Goal: Use online tool/utility: Utilize a website feature to perform a specific function

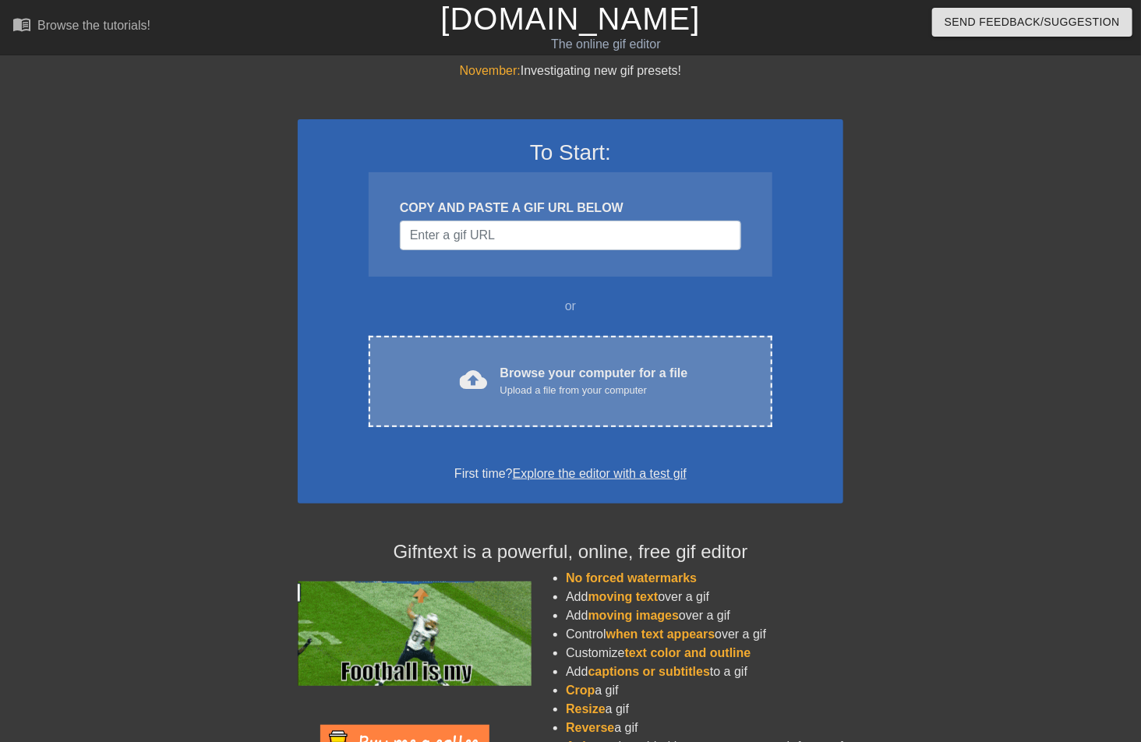
click at [522, 387] on div "Upload a file from your computer" at bounding box center [595, 391] width 188 height 16
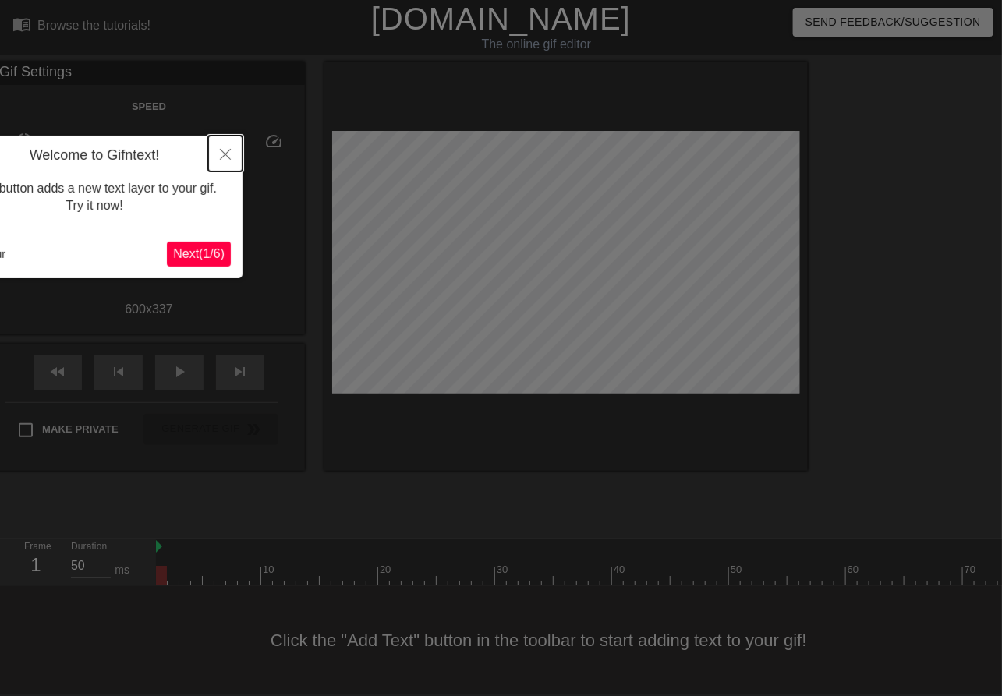
click at [230, 152] on icon "Close" at bounding box center [225, 154] width 11 height 11
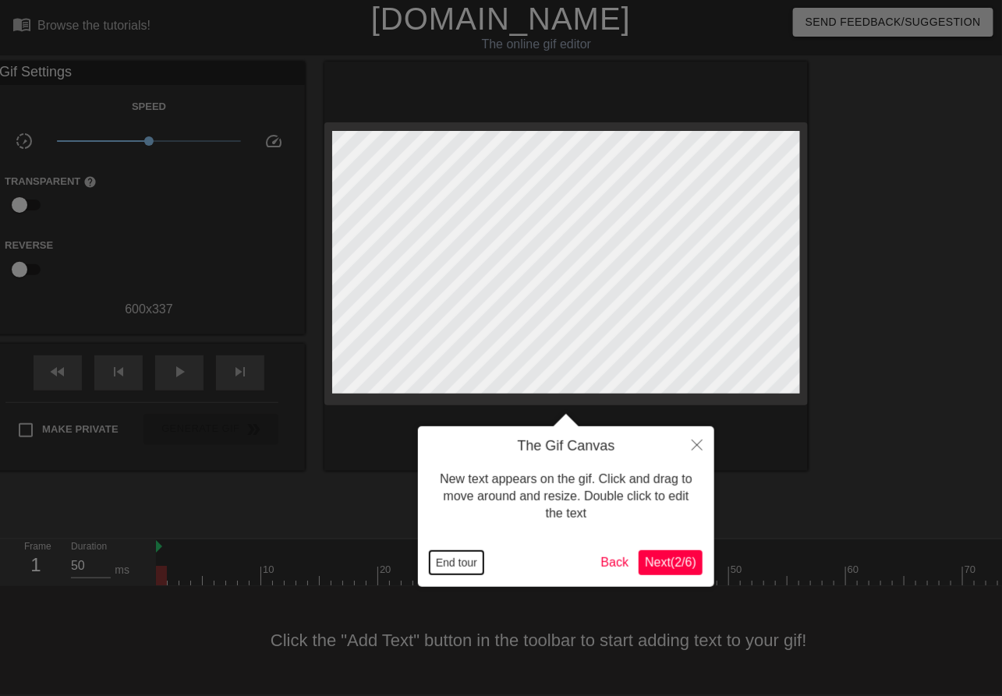
click at [446, 561] on button "End tour" at bounding box center [457, 562] width 54 height 23
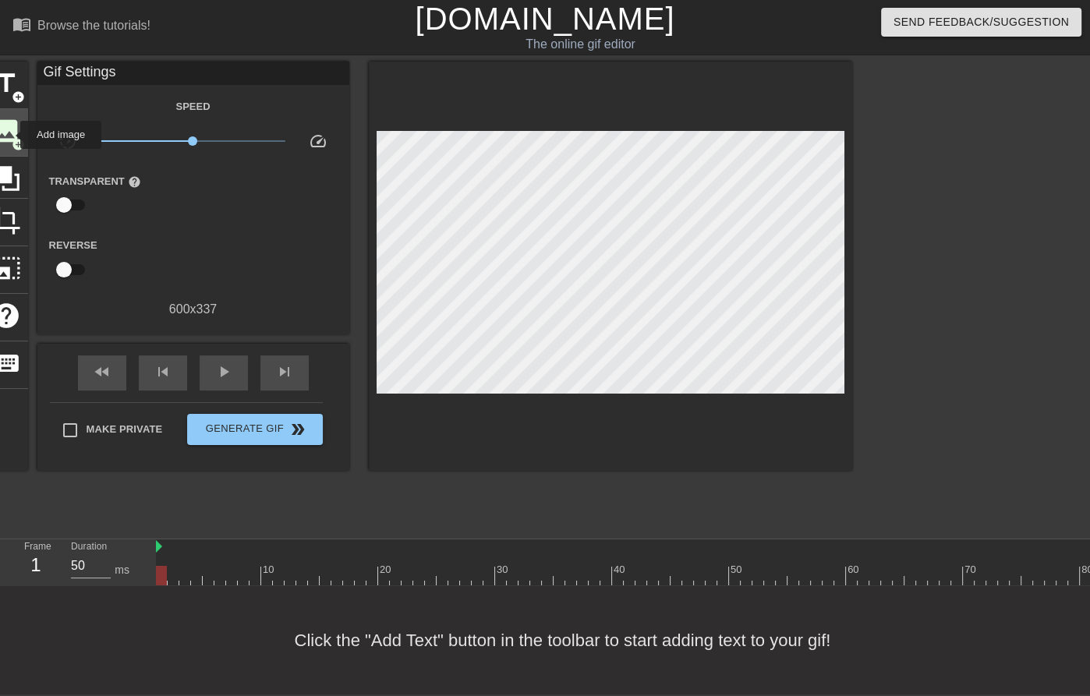
click at [10, 135] on span "image" at bounding box center [7, 131] width 30 height 30
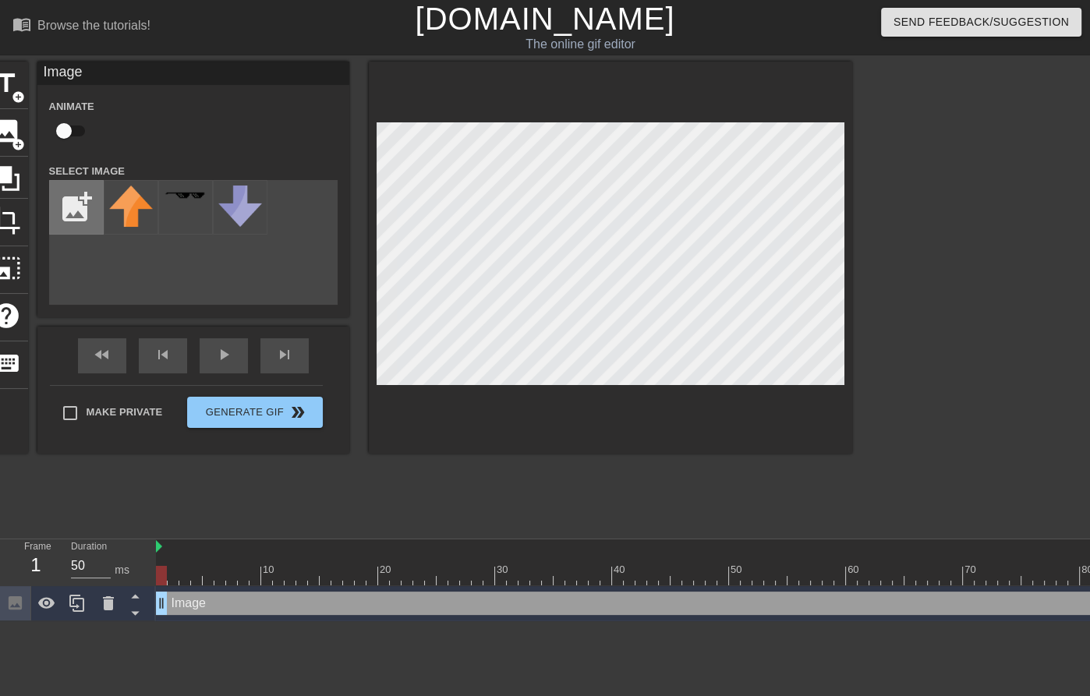
click at [79, 218] on input "file" at bounding box center [76, 207] width 53 height 53
type input "C:\fakepath\1545335729963.png"
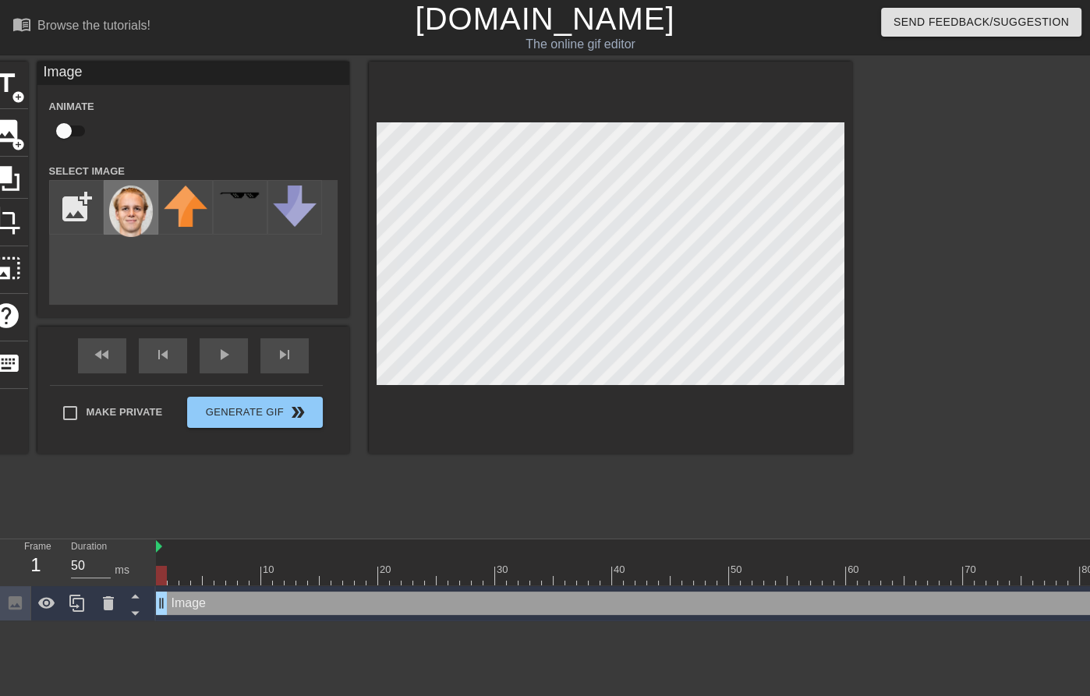
click at [134, 216] on img at bounding box center [131, 211] width 44 height 51
click at [73, 130] on input "checkbox" at bounding box center [63, 131] width 89 height 30
checkbox input "true"
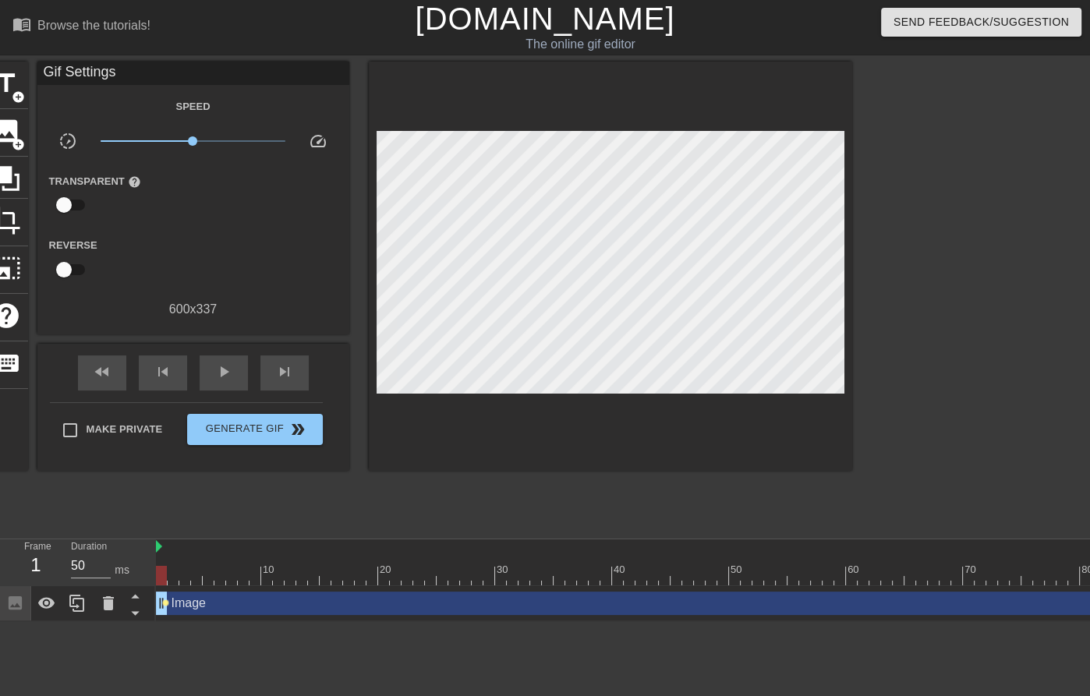
click at [167, 604] on span "lens" at bounding box center [165, 603] width 7 height 7
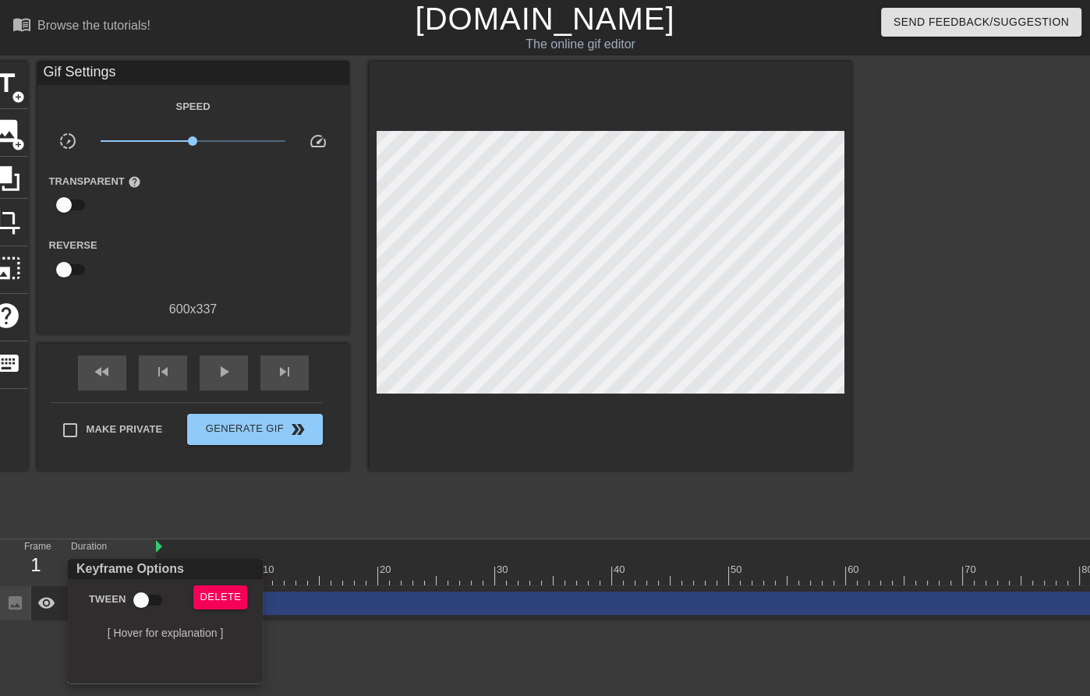
click at [162, 598] on input "Tween" at bounding box center [141, 601] width 89 height 30
checkbox input "true"
click at [555, 313] on div at bounding box center [545, 348] width 1090 height 696
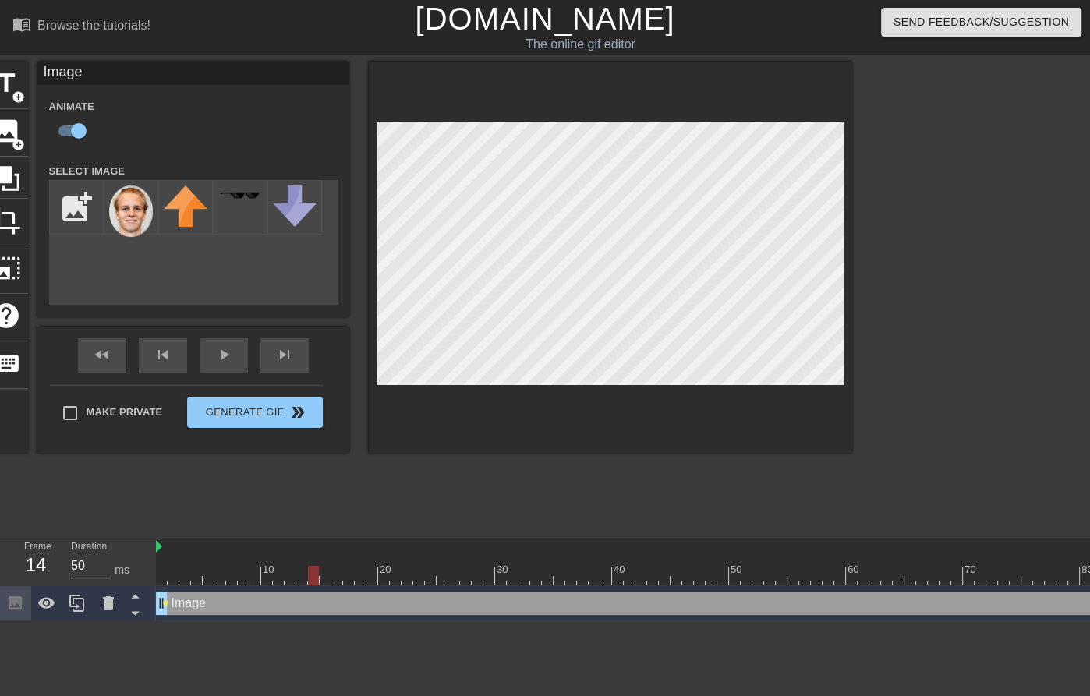
drag, startPoint x: 175, startPoint y: 577, endPoint x: 316, endPoint y: 584, distance: 141.3
click at [316, 584] on div at bounding box center [816, 575] width 1321 height 19
click at [165, 576] on div at bounding box center [816, 575] width 1321 height 19
drag, startPoint x: 313, startPoint y: 575, endPoint x: 388, endPoint y: 576, distance: 74.8
click at [388, 576] on div at bounding box center [816, 575] width 1321 height 19
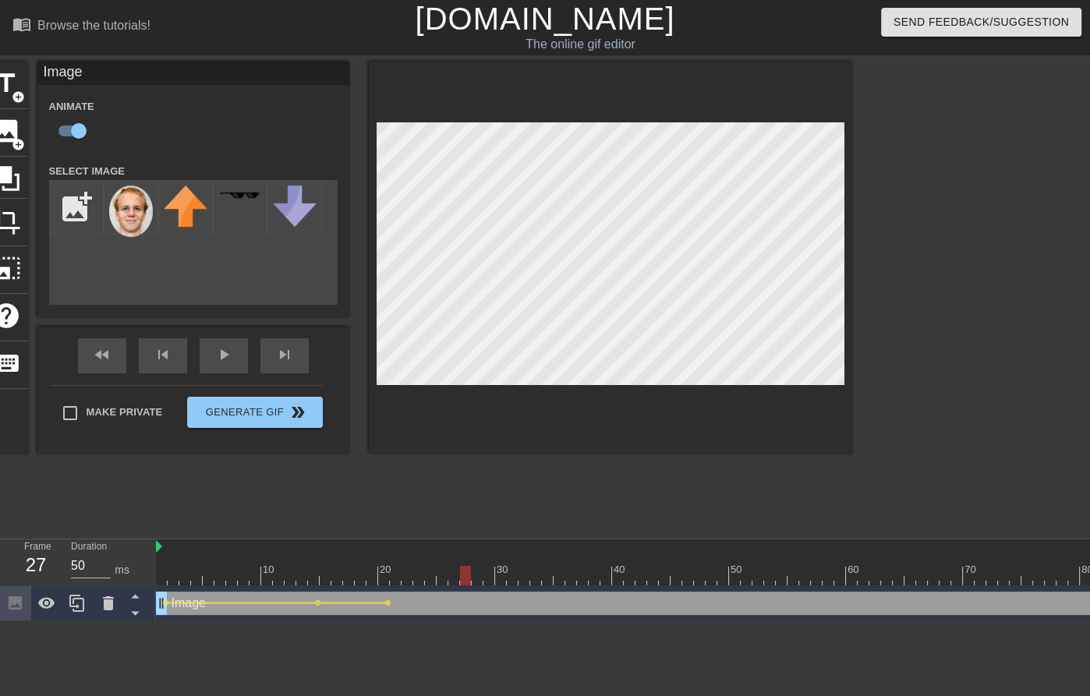
drag, startPoint x: 402, startPoint y: 574, endPoint x: 470, endPoint y: 578, distance: 68.7
click at [470, 578] on div at bounding box center [816, 575] width 1321 height 19
click at [479, 581] on div at bounding box center [816, 575] width 1321 height 19
click at [483, 571] on div at bounding box center [816, 575] width 1321 height 19
click at [501, 575] on div at bounding box center [816, 575] width 1321 height 19
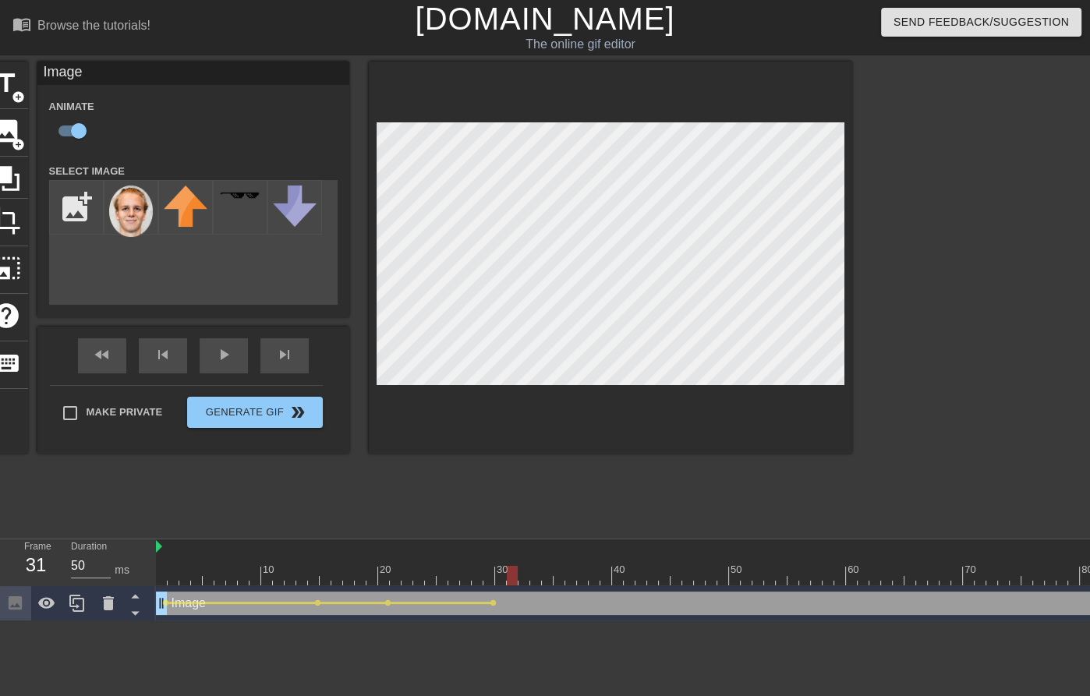
click at [512, 582] on div at bounding box center [816, 575] width 1321 height 19
click at [529, 580] on div at bounding box center [816, 575] width 1321 height 19
click at [511, 578] on div at bounding box center [816, 575] width 1321 height 19
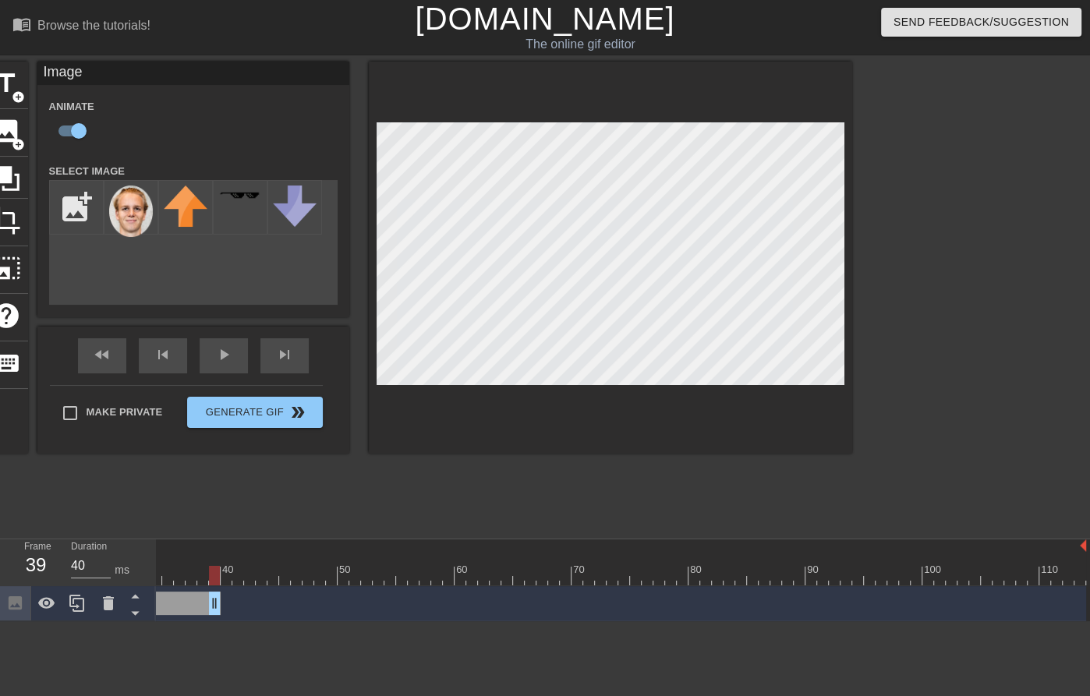
drag, startPoint x: 1077, startPoint y: 600, endPoint x: 209, endPoint y: 612, distance: 867.8
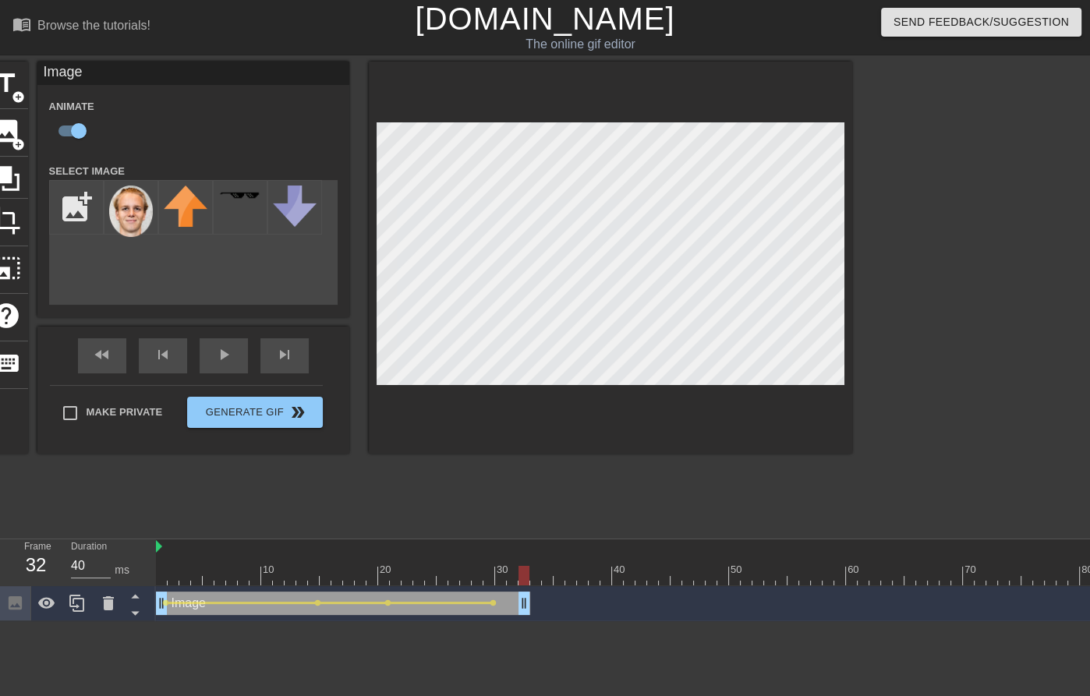
type input "50"
drag, startPoint x: 607, startPoint y: 599, endPoint x: 517, endPoint y: 602, distance: 90.5
click at [536, 575] on div at bounding box center [816, 575] width 1321 height 19
click at [81, 214] on input "file" at bounding box center [76, 207] width 53 height 53
type input "C:\fakepath\1545335729963.png"
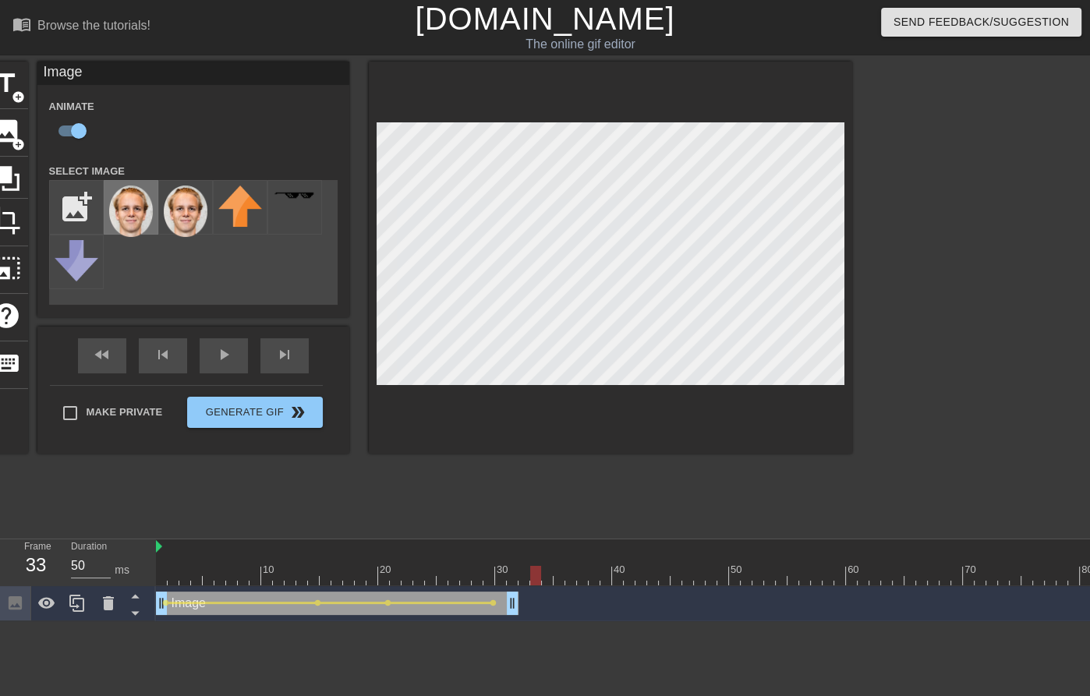
click at [132, 228] on img at bounding box center [131, 211] width 44 height 51
click at [133, 221] on img at bounding box center [131, 211] width 44 height 51
click at [177, 557] on div at bounding box center [174, 564] width 12 height 19
click at [544, 572] on div at bounding box center [816, 575] width 1321 height 19
click at [241, 212] on img at bounding box center [240, 206] width 44 height 41
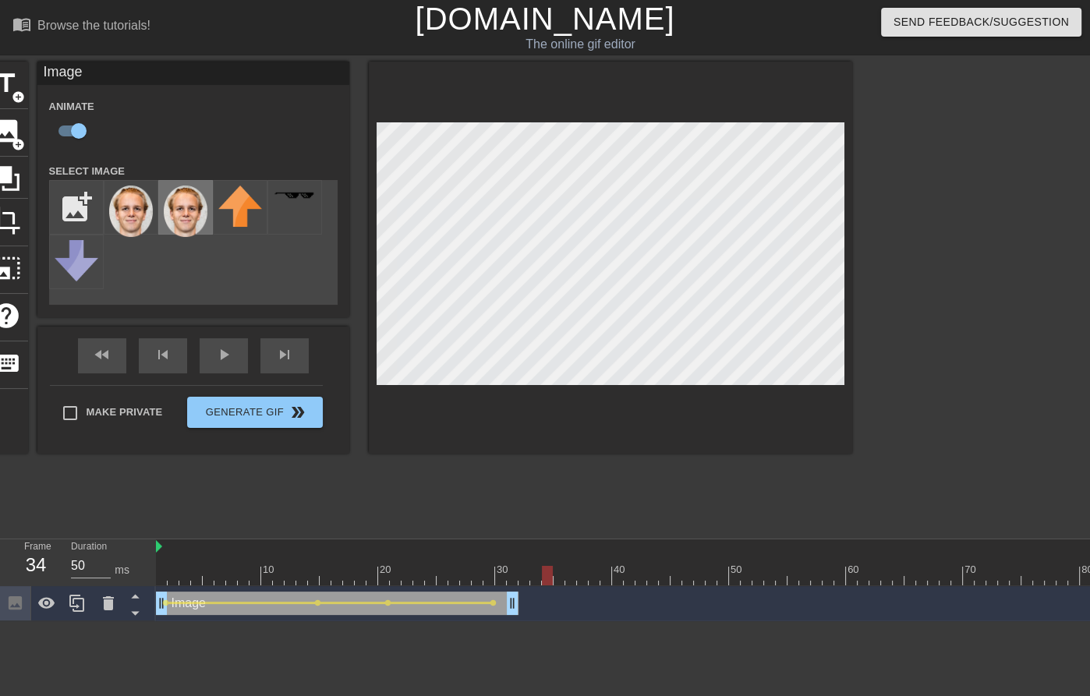
click at [196, 211] on img at bounding box center [186, 211] width 44 height 51
click at [554, 621] on html "menu_book Browse the tutorials! [DOMAIN_NAME] The online gif editor Send Feedba…" at bounding box center [545, 310] width 1090 height 621
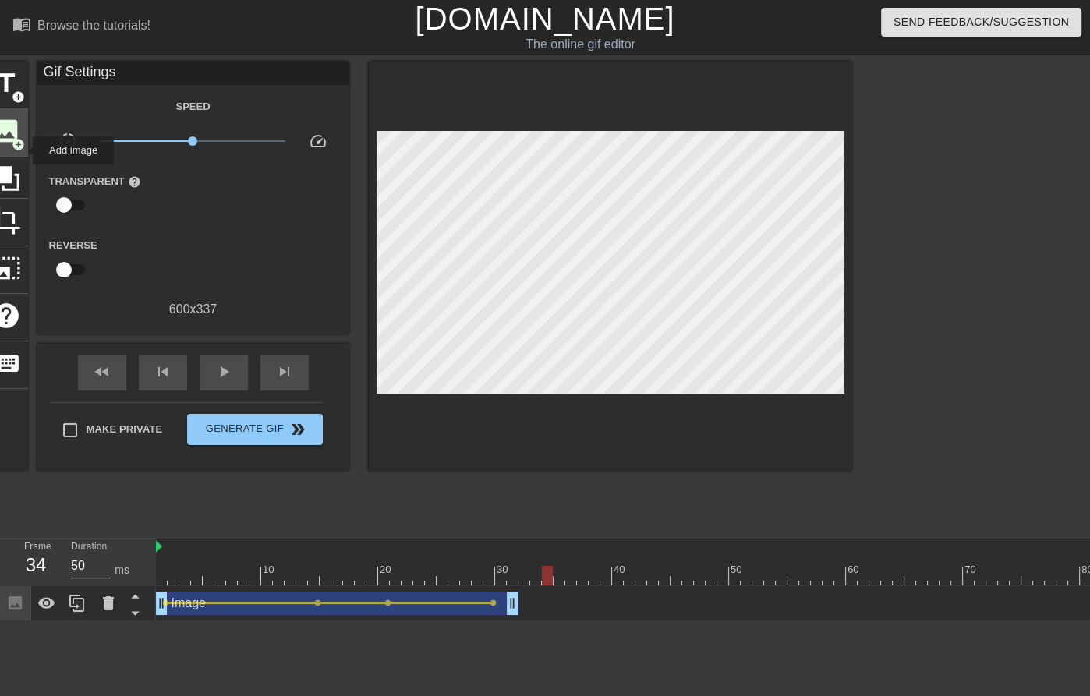
click at [9, 142] on span "image" at bounding box center [7, 131] width 30 height 30
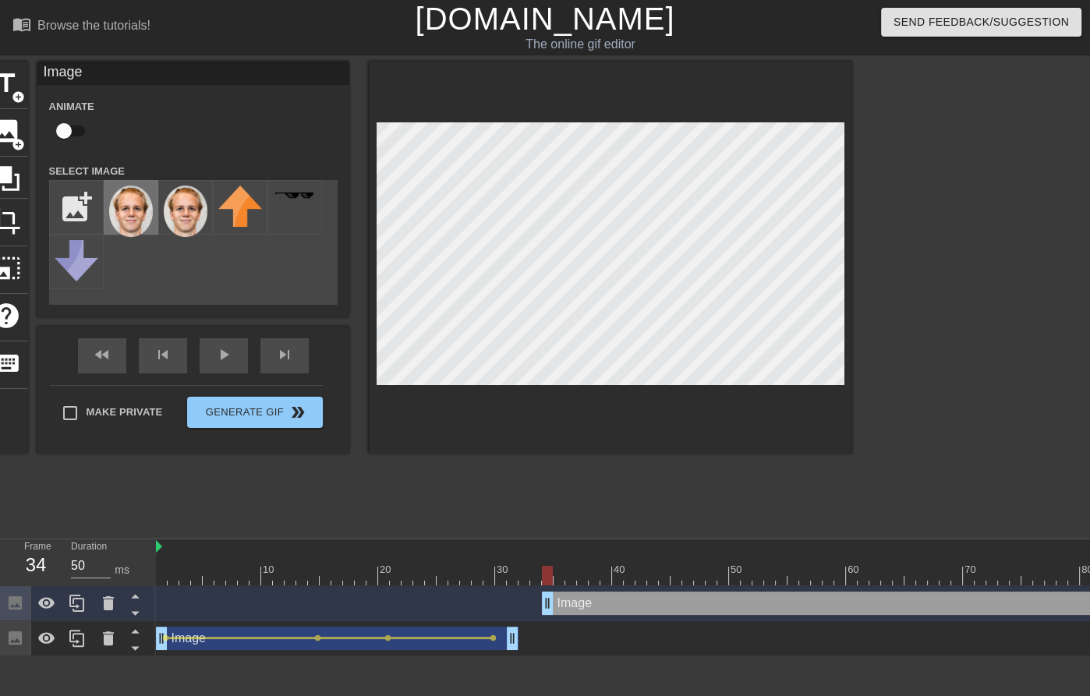
click at [133, 218] on img at bounding box center [131, 211] width 44 height 51
drag, startPoint x: 593, startPoint y: 571, endPoint x: 736, endPoint y: 564, distance: 143.6
click at [736, 564] on div "10 20 30 40 50 60 70 80 90 100 110" at bounding box center [816, 563] width 1321 height 46
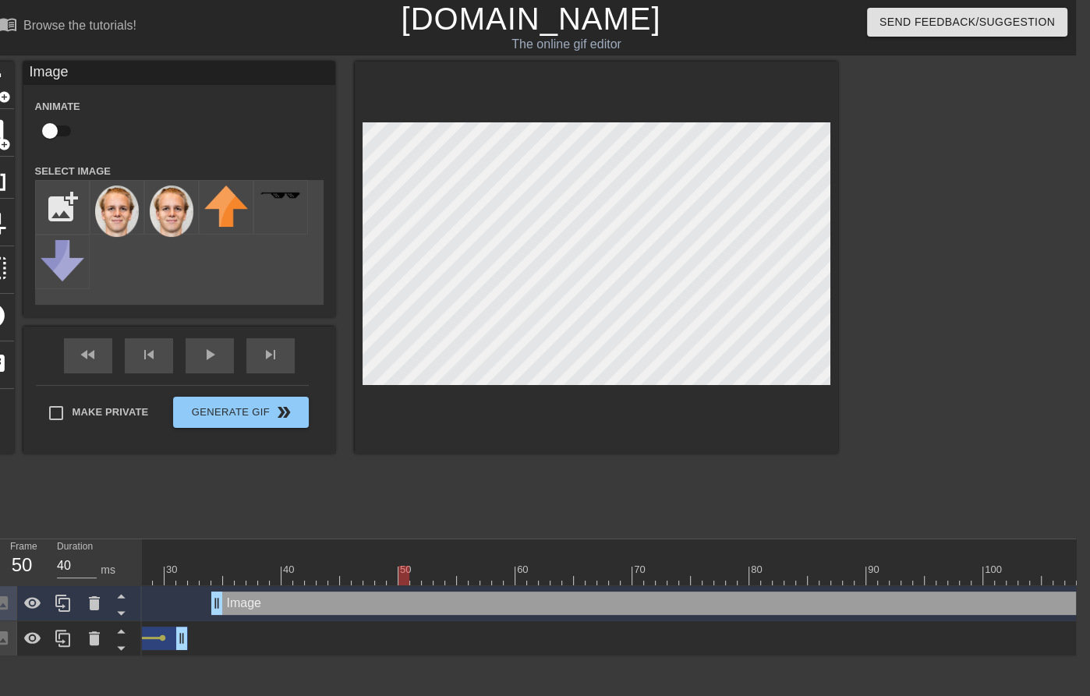
scroll to position [0, 391]
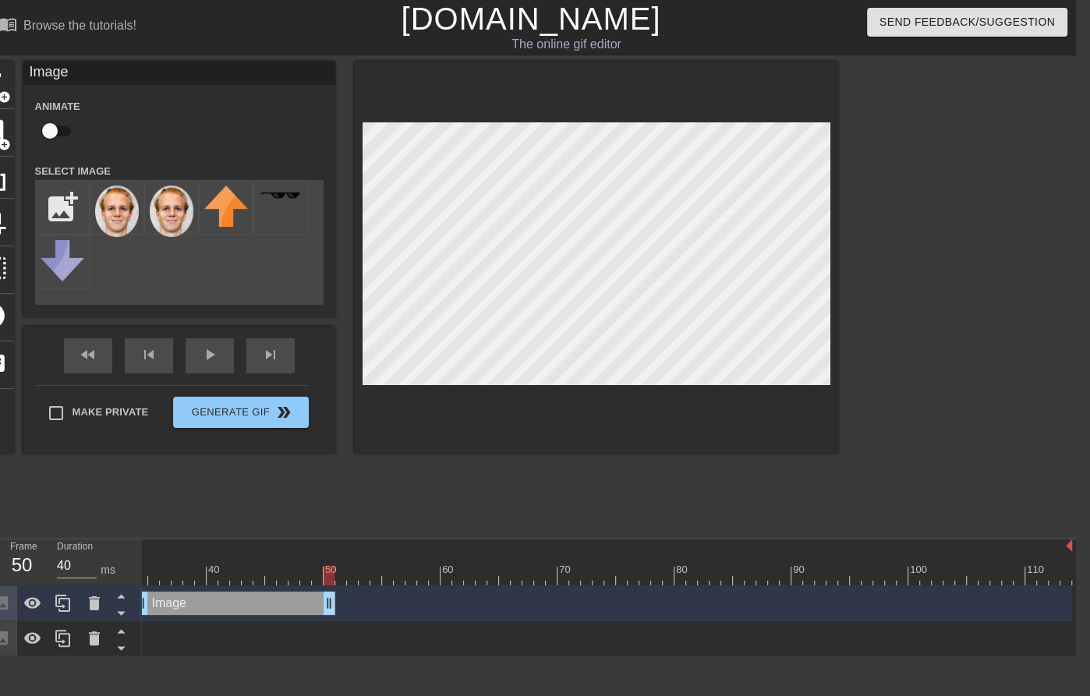
drag, startPoint x: 1062, startPoint y: 603, endPoint x: 328, endPoint y: 612, distance: 733.7
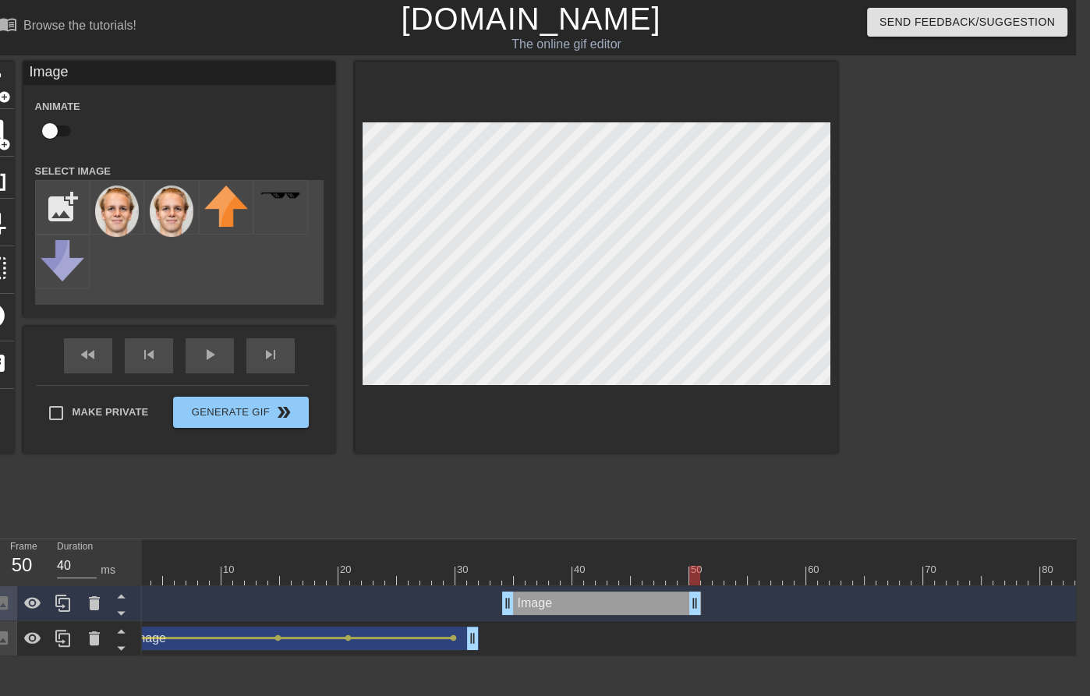
scroll to position [0, 0]
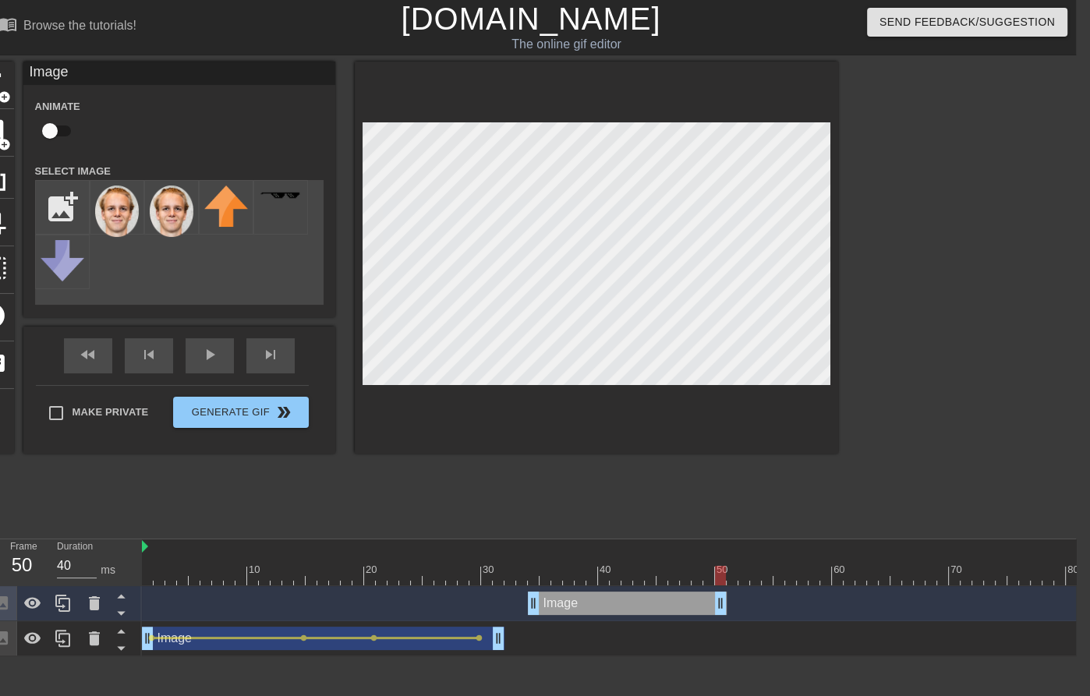
drag, startPoint x: 711, startPoint y: 582, endPoint x: 726, endPoint y: 571, distance: 18.4
click at [726, 571] on div at bounding box center [802, 575] width 1321 height 19
click at [731, 571] on div at bounding box center [802, 575] width 1321 height 19
click at [588, 601] on div "Image drag_handle drag_handle" at bounding box center [627, 603] width 199 height 23
click at [74, 598] on div at bounding box center [63, 603] width 31 height 34
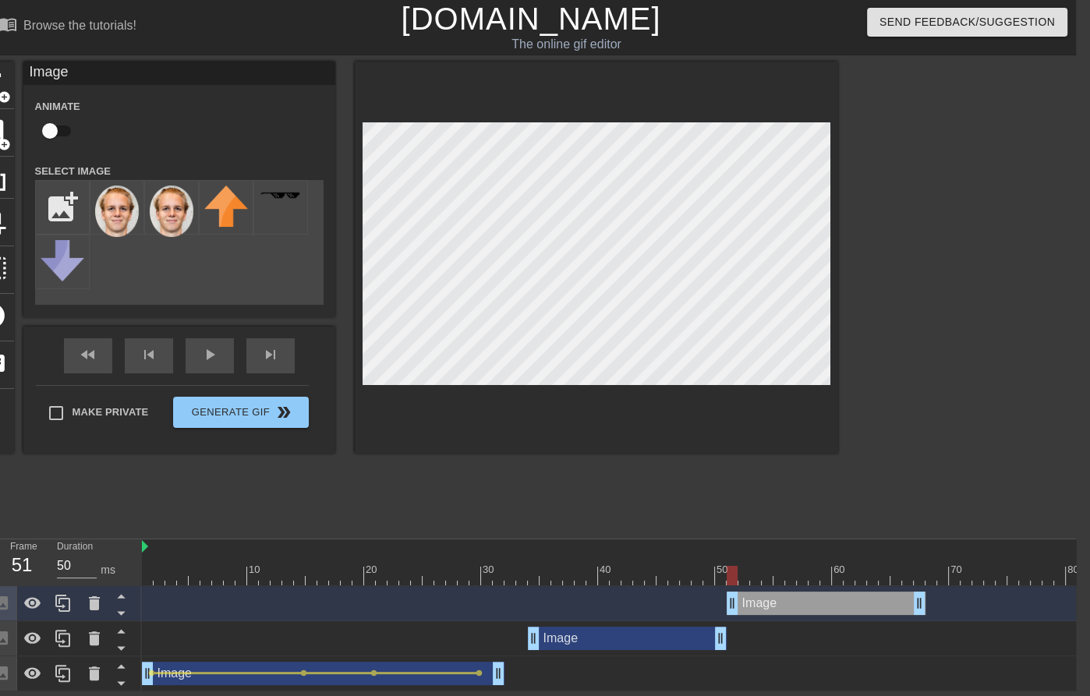
drag, startPoint x: 617, startPoint y: 604, endPoint x: 819, endPoint y: 578, distance: 202.9
click at [819, 578] on div "10 20 30 40 50 60 70 80 90 100 110 Image drag_handle drag_handle Image drag_han…" at bounding box center [609, 616] width 934 height 152
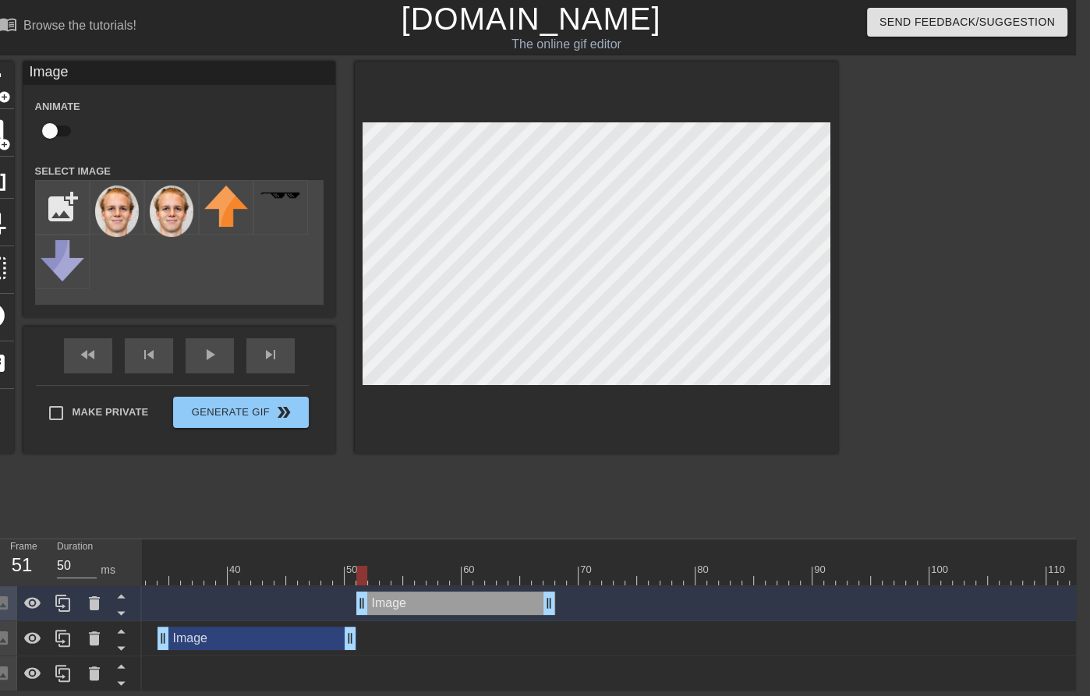
scroll to position [0, 377]
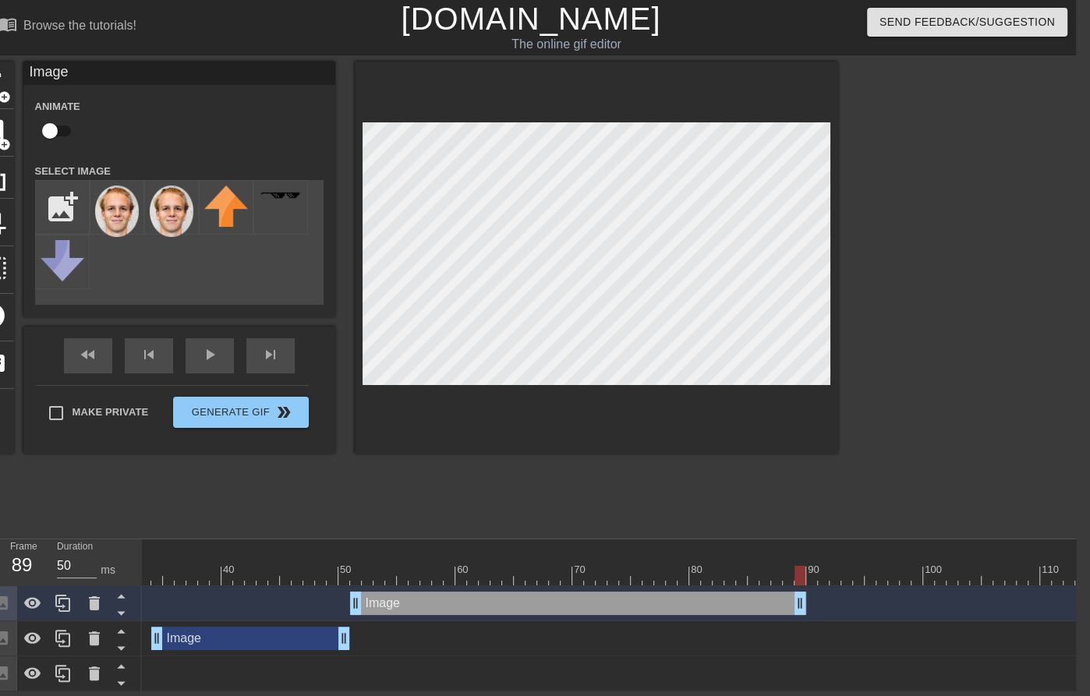
drag, startPoint x: 548, startPoint y: 603, endPoint x: 799, endPoint y: 598, distance: 251.1
click at [818, 575] on div at bounding box center [425, 575] width 1321 height 19
drag, startPoint x: 800, startPoint y: 597, endPoint x: 856, endPoint y: 595, distance: 56.2
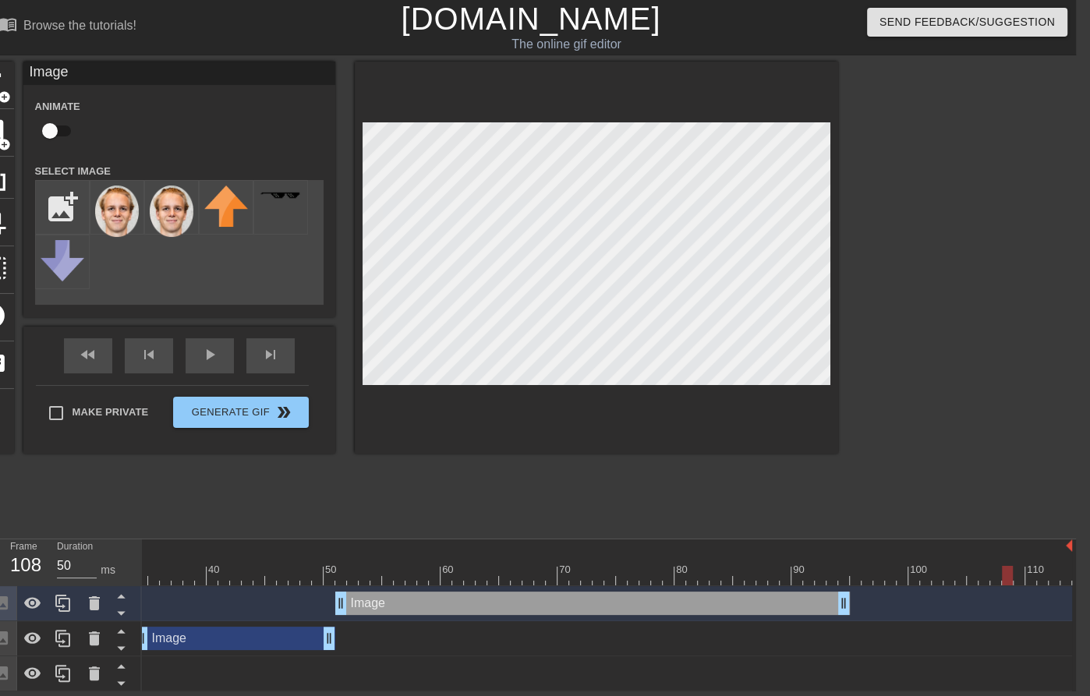
drag, startPoint x: 870, startPoint y: 575, endPoint x: 1031, endPoint y: 570, distance: 160.7
click at [1031, 570] on div at bounding box center [411, 575] width 1321 height 19
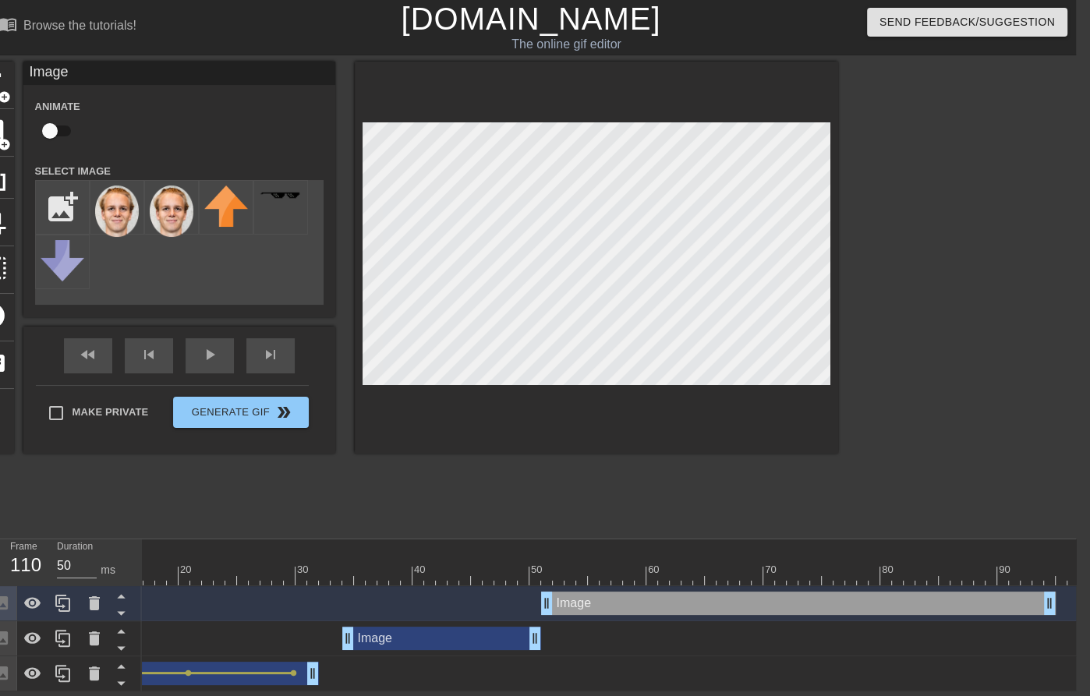
scroll to position [0, 108]
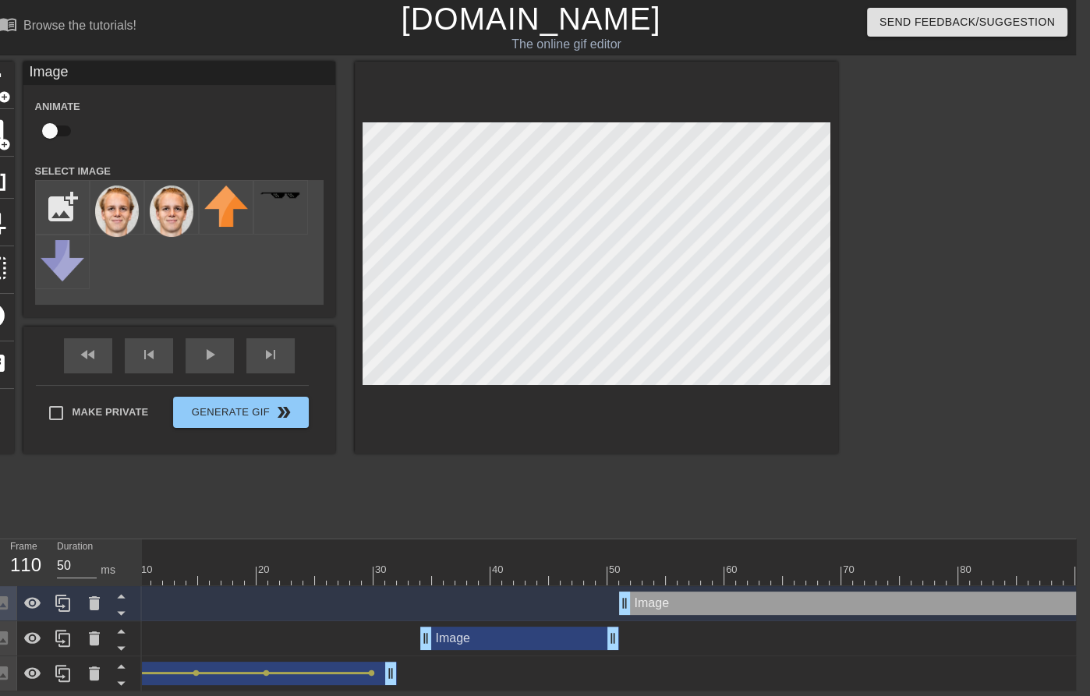
click at [428, 581] on div at bounding box center [694, 575] width 1321 height 19
click at [333, 576] on div at bounding box center [694, 575] width 1321 height 19
click at [243, 575] on div at bounding box center [694, 575] width 1321 height 19
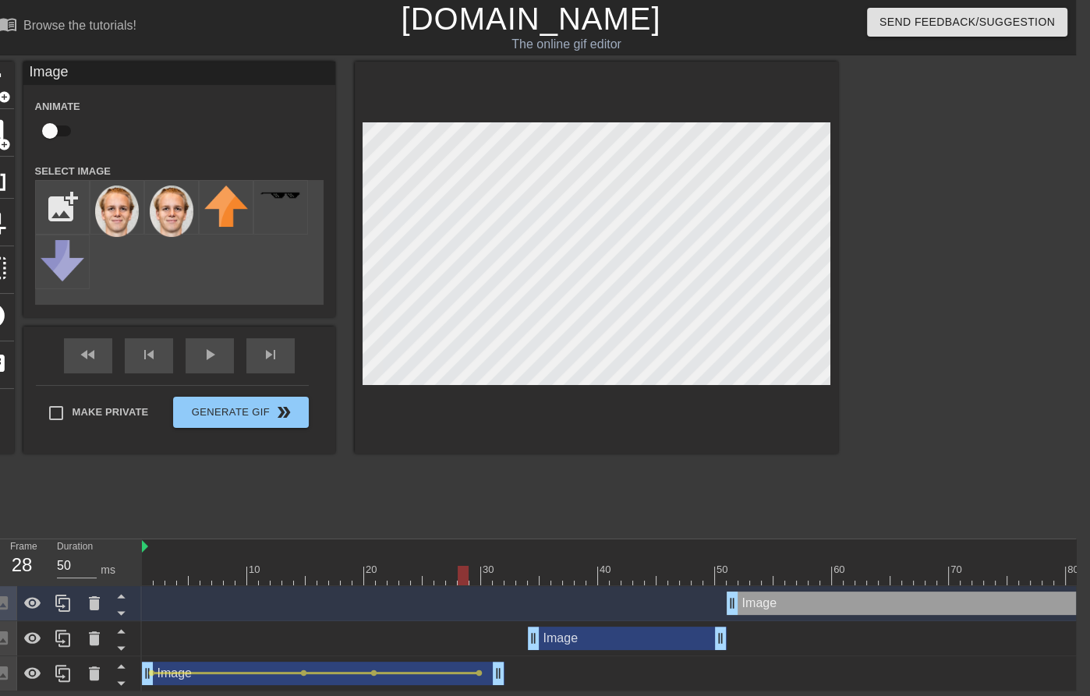
click at [148, 575] on div at bounding box center [802, 575] width 1321 height 19
drag, startPoint x: 530, startPoint y: 575, endPoint x: 511, endPoint y: 580, distance: 20.0
click at [511, 580] on div at bounding box center [802, 575] width 1321 height 19
drag, startPoint x: 531, startPoint y: 631, endPoint x: 510, endPoint y: 632, distance: 21.1
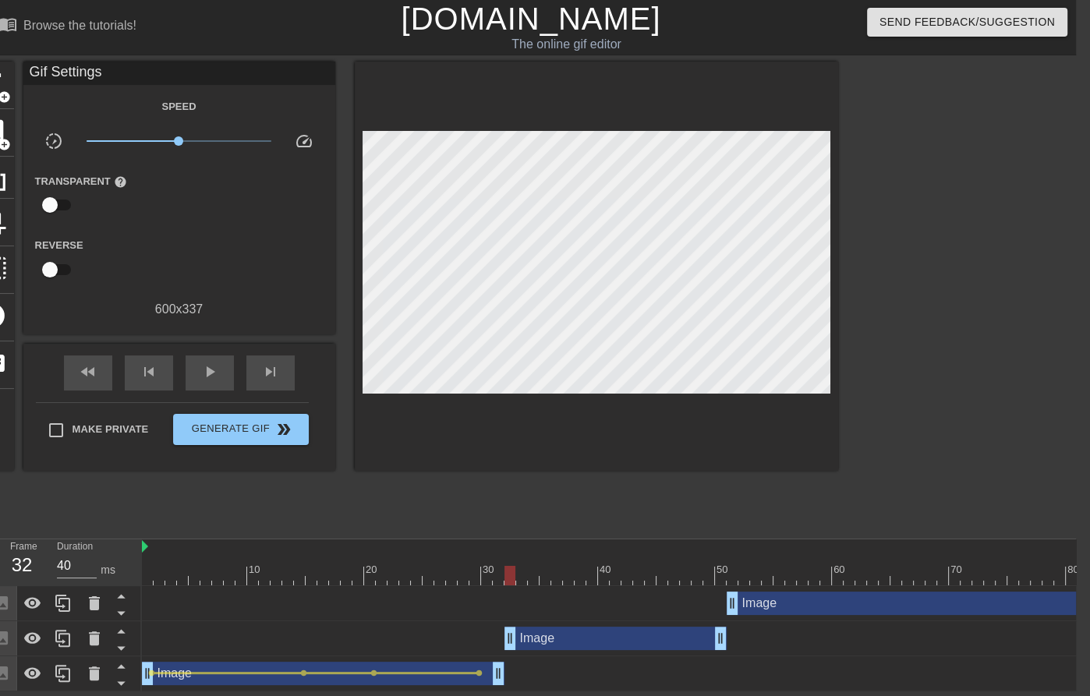
click at [444, 587] on div "Image drag_handle drag_handle" at bounding box center [802, 603] width 1321 height 35
click at [444, 570] on div at bounding box center [802, 575] width 1321 height 19
click at [511, 566] on div at bounding box center [802, 575] width 1321 height 19
click at [738, 574] on div at bounding box center [802, 575] width 1321 height 19
click at [504, 569] on div at bounding box center [802, 575] width 1321 height 19
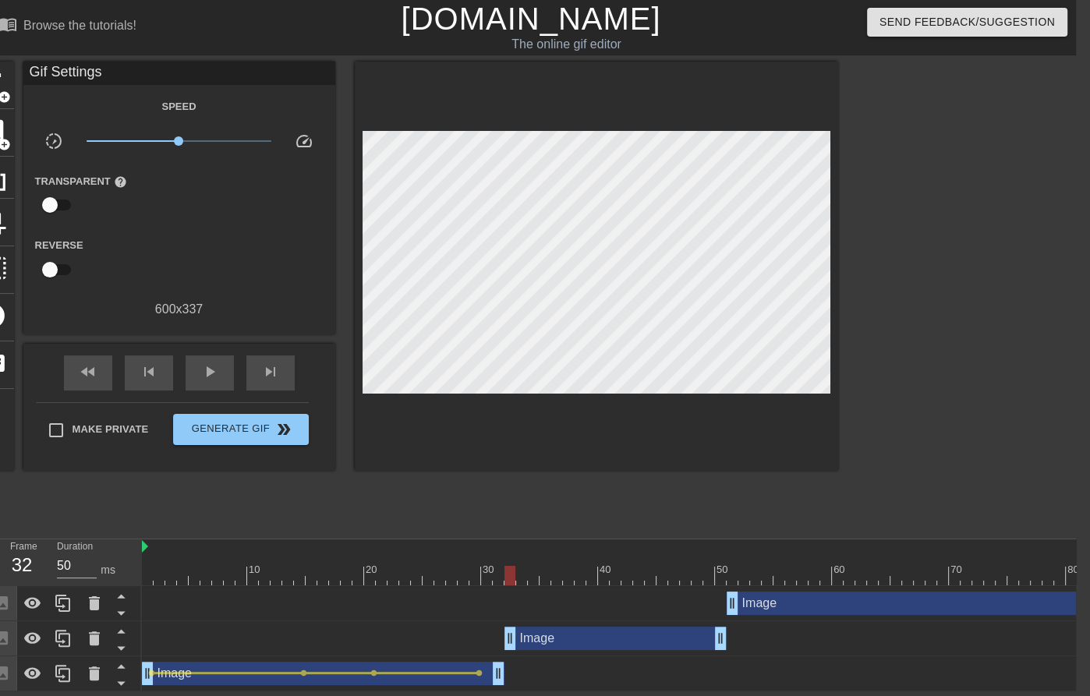
click at [518, 571] on div at bounding box center [802, 575] width 1321 height 19
type input "40"
drag, startPoint x: 523, startPoint y: 571, endPoint x: 553, endPoint y: 572, distance: 29.6
click at [553, 572] on div at bounding box center [556, 575] width 11 height 19
click at [541, 639] on div "Image drag_handle drag_handle" at bounding box center [615, 638] width 222 height 23
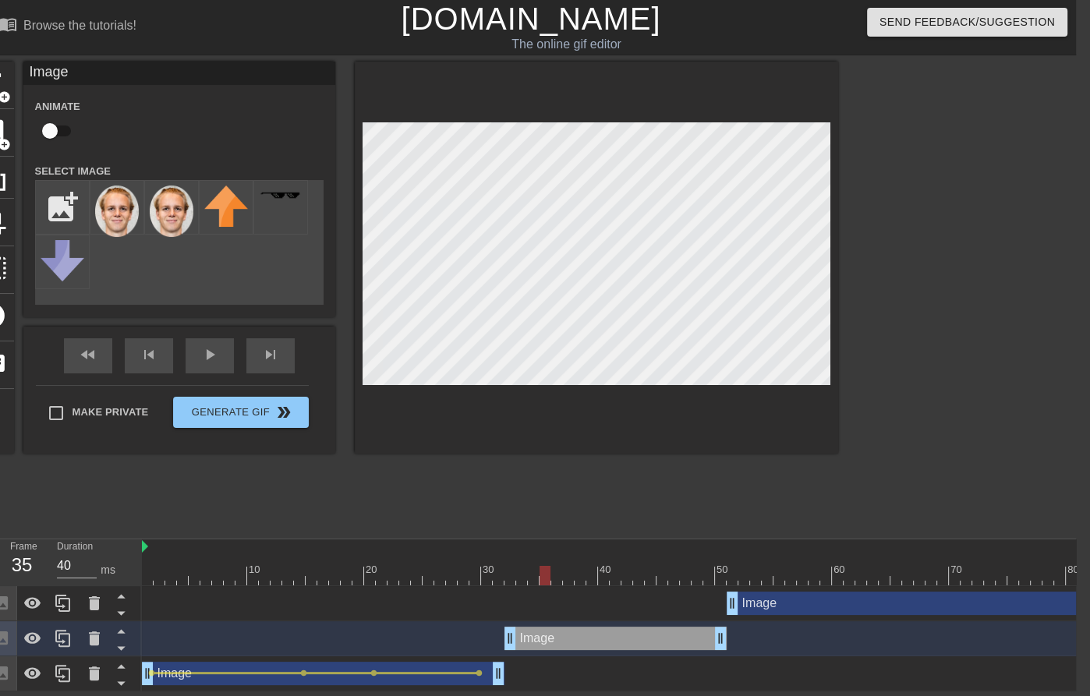
click at [46, 139] on input "checkbox" at bounding box center [49, 131] width 89 height 30
checkbox input "true"
click at [514, 636] on span "lens" at bounding box center [514, 638] width 7 height 7
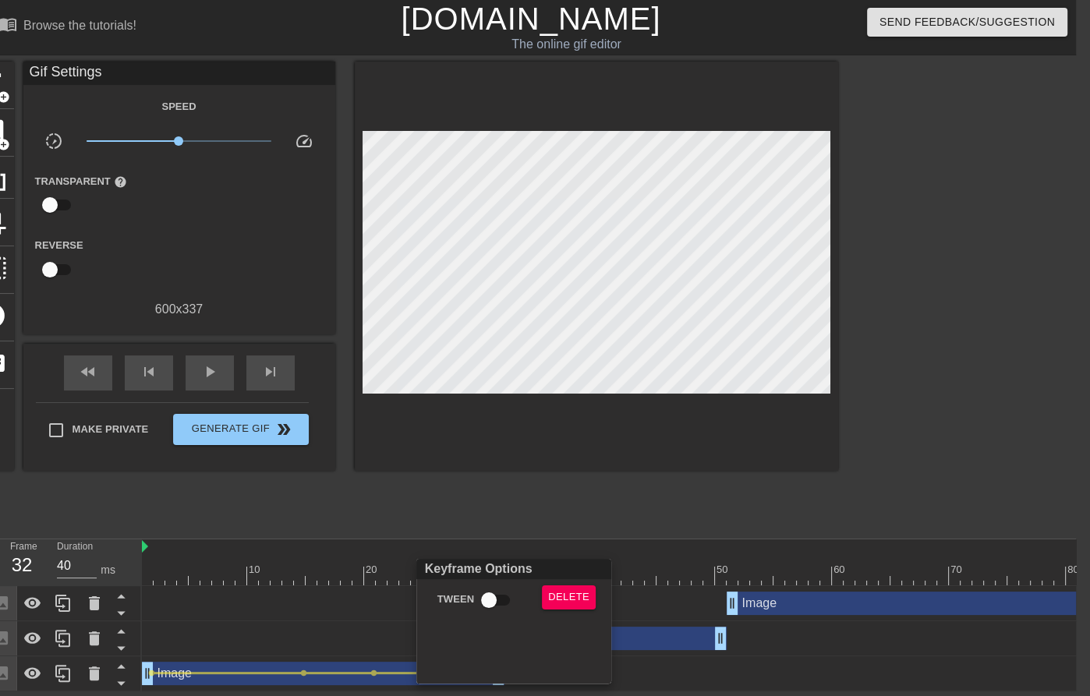
click at [494, 596] on input "Tween" at bounding box center [488, 601] width 89 height 30
checkbox input "true"
click at [558, 378] on div at bounding box center [545, 348] width 1090 height 696
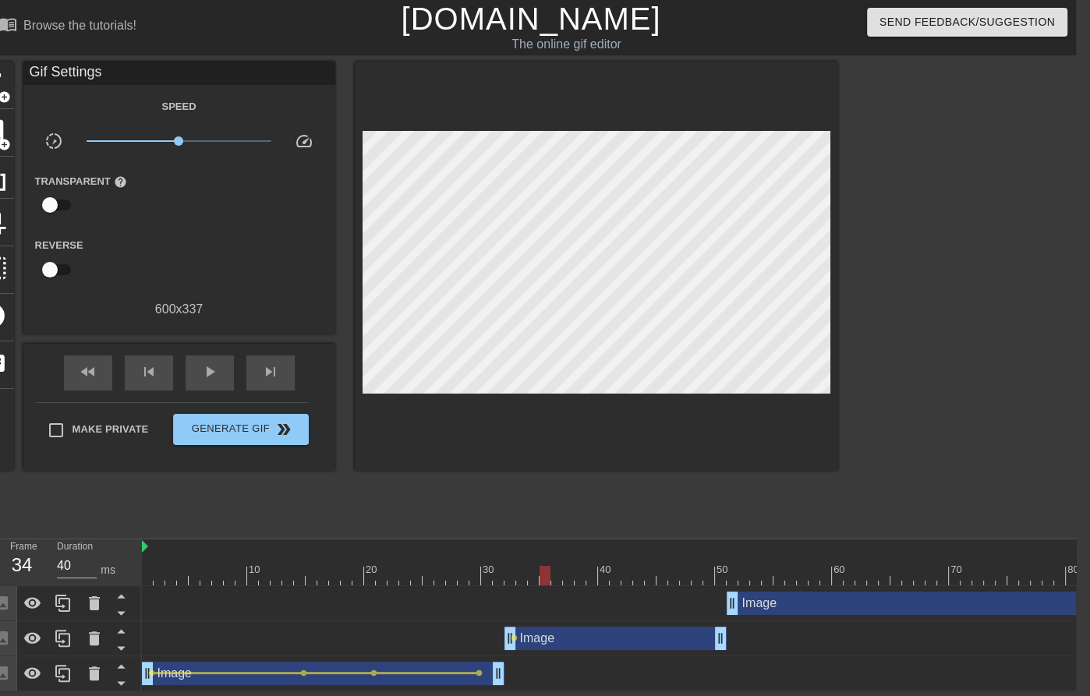
drag, startPoint x: 517, startPoint y: 580, endPoint x: 545, endPoint y: 579, distance: 28.1
click at [545, 579] on div at bounding box center [802, 575] width 1321 height 19
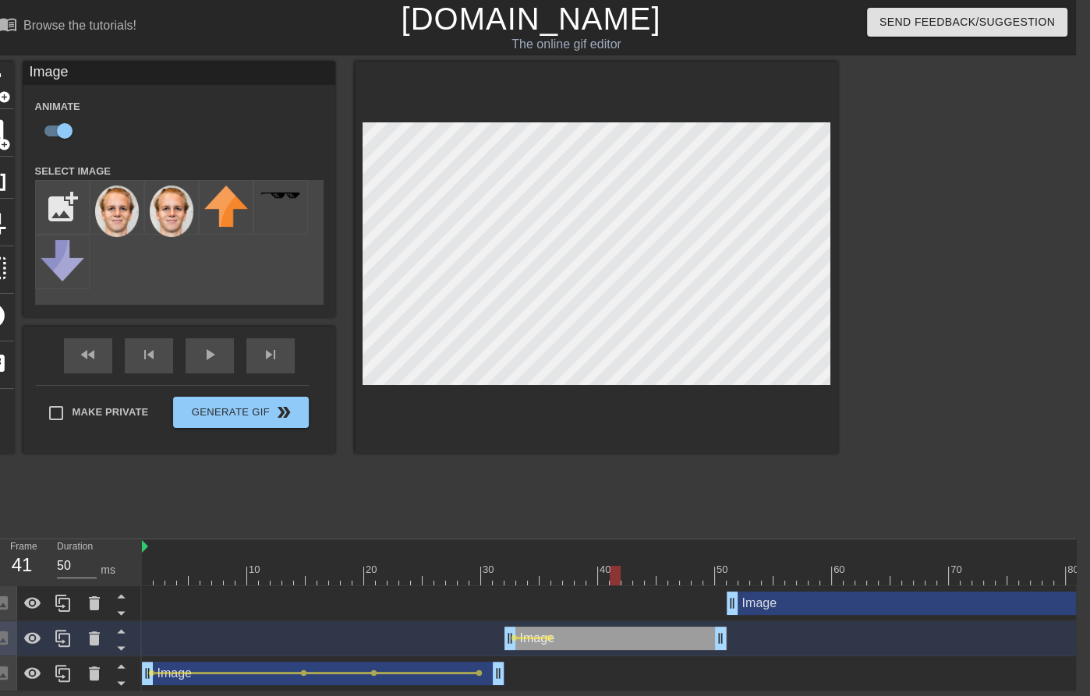
drag, startPoint x: 563, startPoint y: 569, endPoint x: 627, endPoint y: 574, distance: 64.1
click at [627, 574] on div at bounding box center [802, 575] width 1321 height 19
drag, startPoint x: 649, startPoint y: 568, endPoint x: 713, endPoint y: 569, distance: 64.7
click at [713, 569] on div at bounding box center [802, 575] width 1321 height 19
click at [741, 572] on div at bounding box center [802, 575] width 1321 height 19
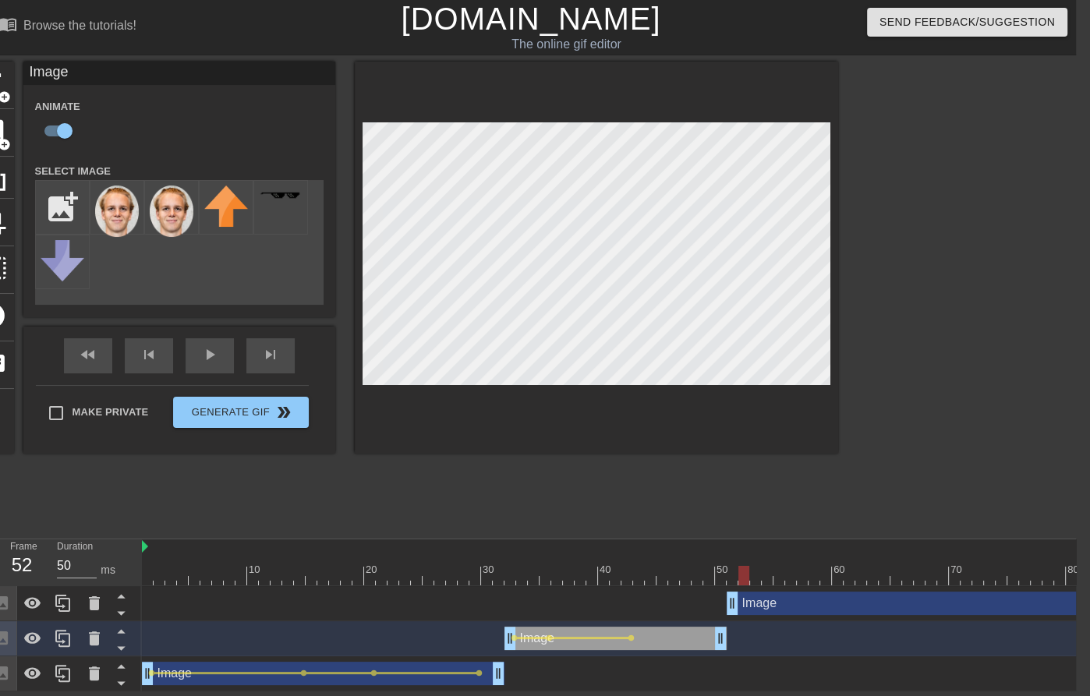
click at [732, 574] on div at bounding box center [802, 575] width 1321 height 19
type input "50"
click at [834, 575] on div at bounding box center [802, 575] width 1321 height 19
click at [783, 599] on div "Image drag_handle drag_handle" at bounding box center [984, 603] width 515 height 23
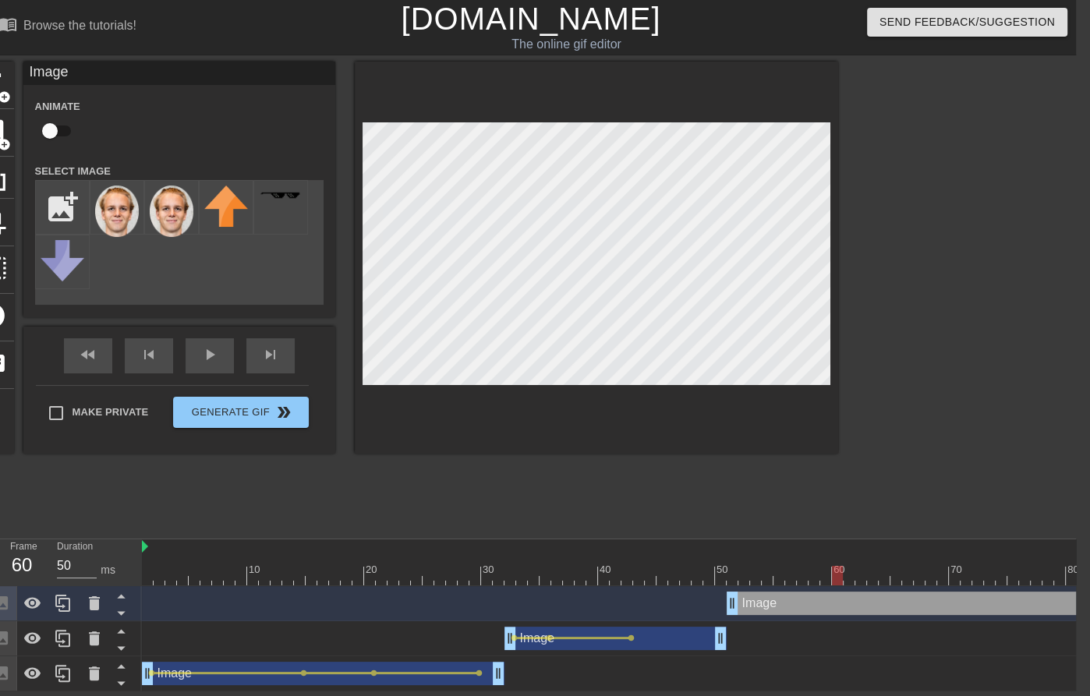
click at [64, 134] on input "checkbox" at bounding box center [49, 131] width 89 height 30
checkbox input "true"
click at [733, 600] on span "lens" at bounding box center [736, 603] width 7 height 7
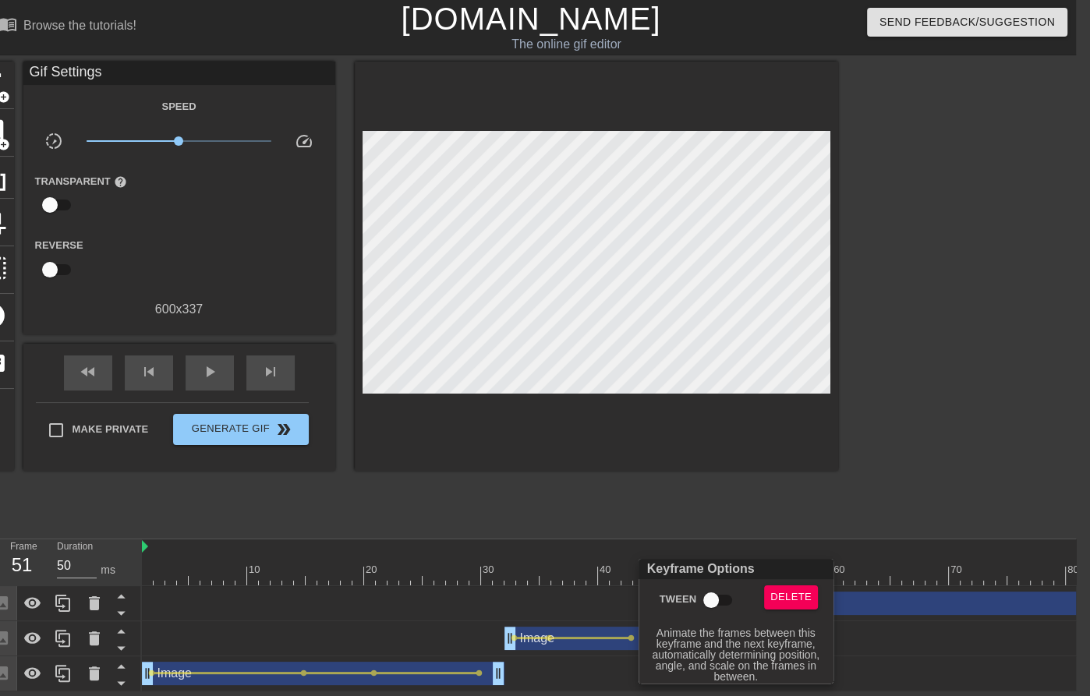
click at [713, 598] on input "Tween" at bounding box center [711, 601] width 89 height 30
checkbox input "true"
click at [904, 572] on div at bounding box center [545, 348] width 1090 height 696
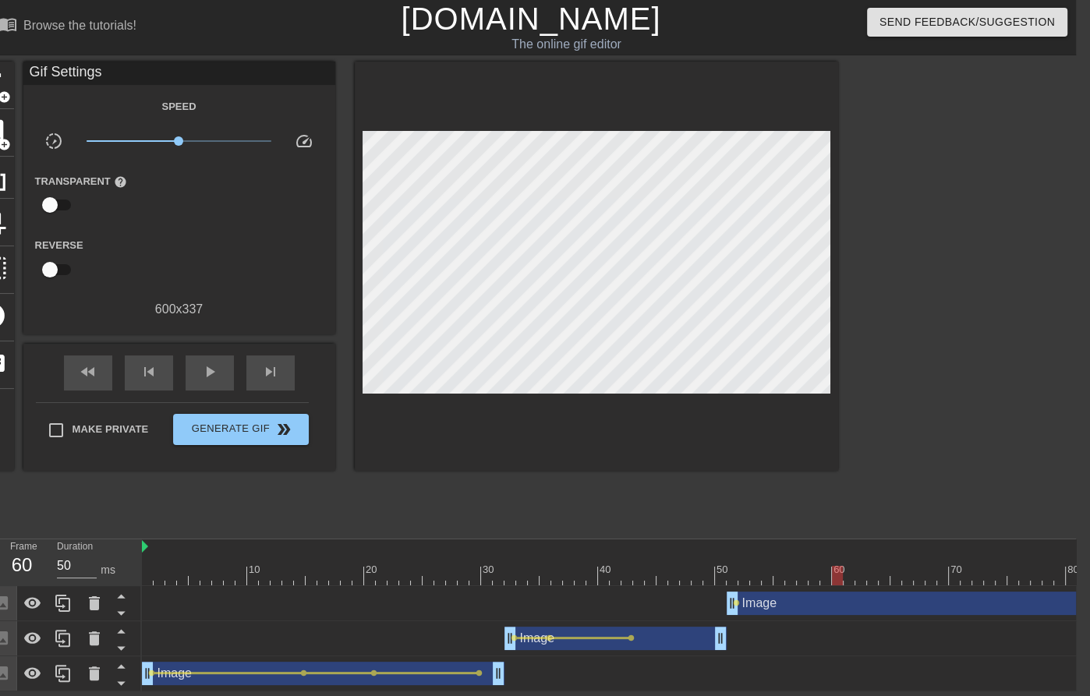
drag, startPoint x: 739, startPoint y: 575, endPoint x: 837, endPoint y: 582, distance: 98.5
click at [837, 582] on div at bounding box center [802, 575] width 1321 height 19
drag, startPoint x: 819, startPoint y: 582, endPoint x: 801, endPoint y: 582, distance: 17.9
click at [801, 582] on div at bounding box center [802, 575] width 1321 height 19
click at [738, 602] on span "lens" at bounding box center [736, 603] width 7 height 7
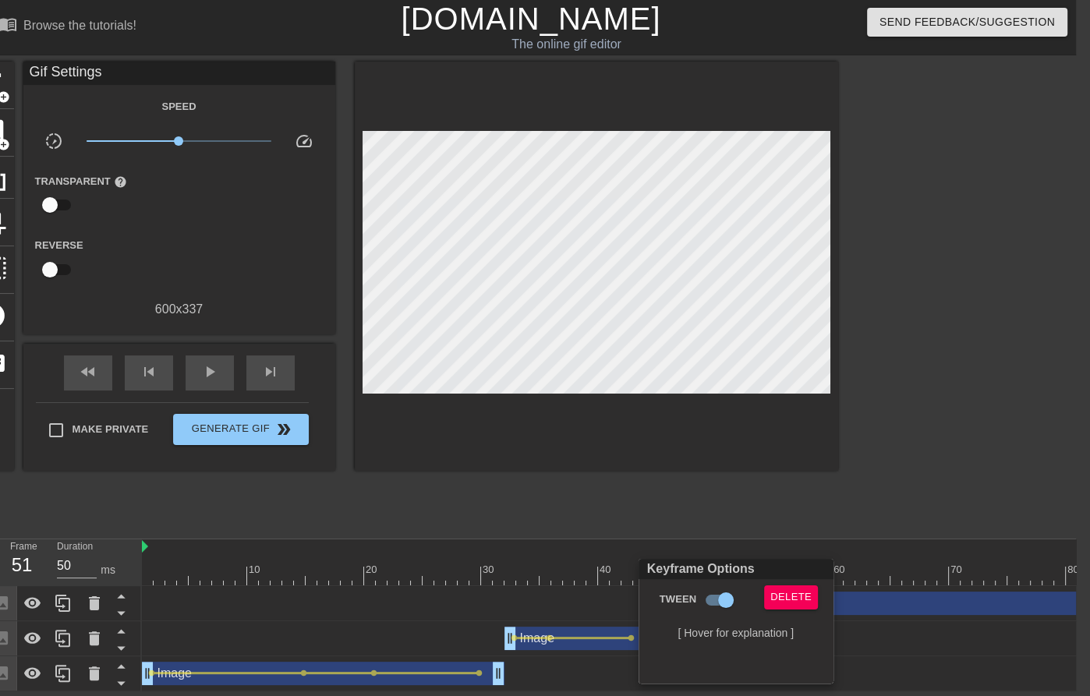
click at [900, 572] on div at bounding box center [545, 348] width 1090 height 696
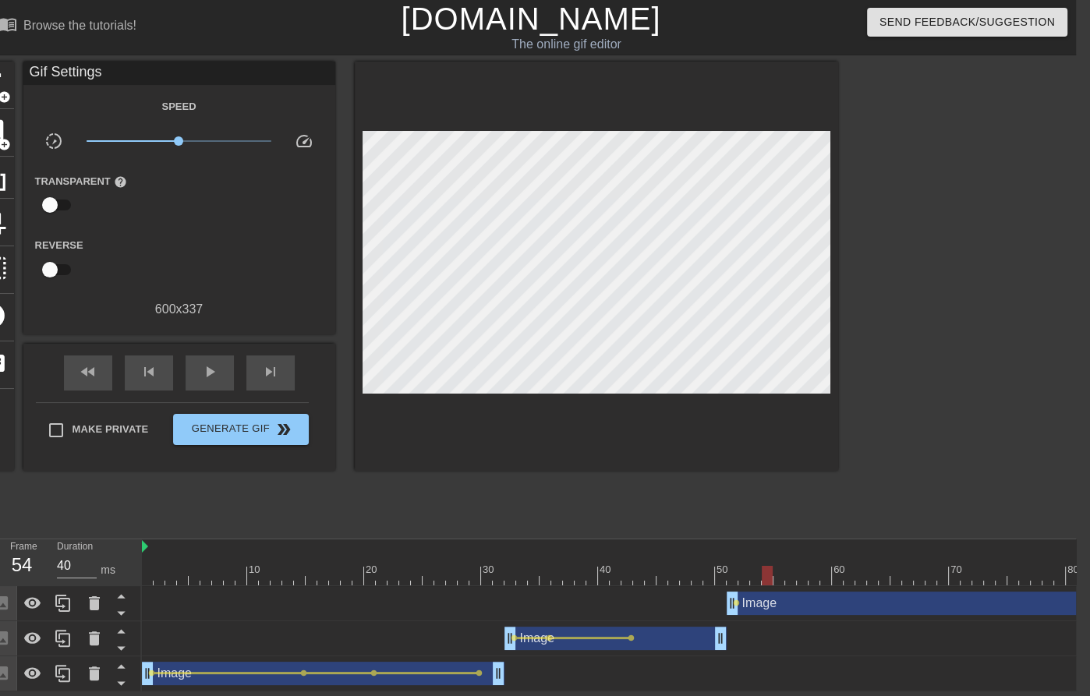
drag, startPoint x: 762, startPoint y: 578, endPoint x: 771, endPoint y: 578, distance: 9.4
click at [771, 578] on div at bounding box center [802, 575] width 1321 height 19
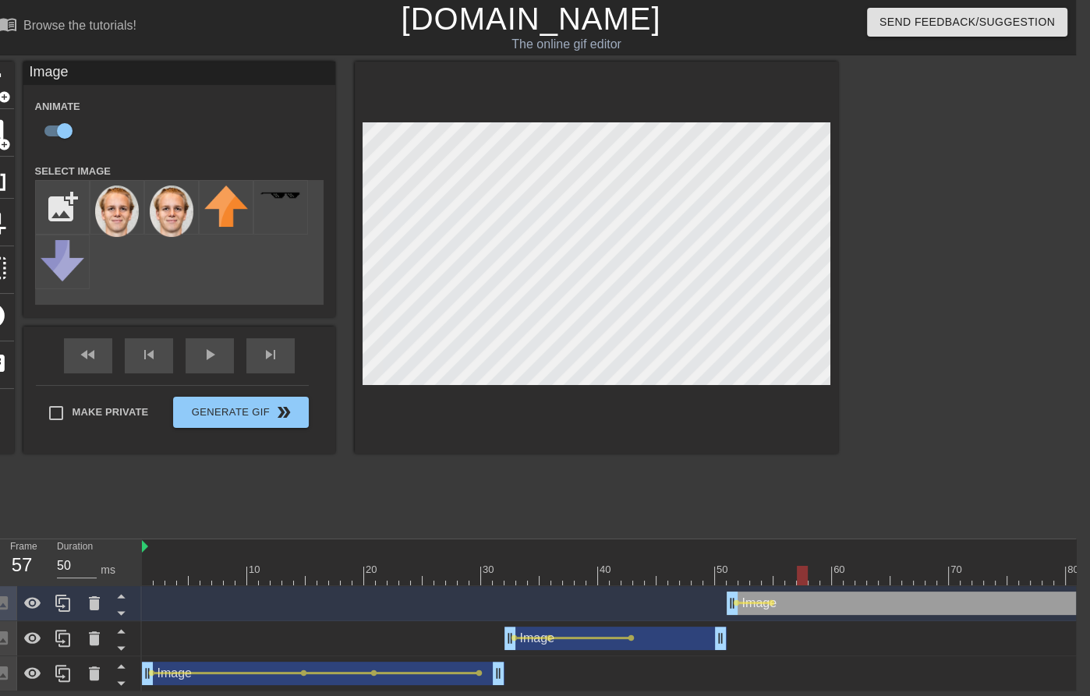
drag, startPoint x: 782, startPoint y: 578, endPoint x: 810, endPoint y: 575, distance: 28.3
click at [810, 576] on div at bounding box center [802, 575] width 1321 height 19
drag, startPoint x: 734, startPoint y: 573, endPoint x: 762, endPoint y: 573, distance: 28.1
click at [762, 573] on div at bounding box center [802, 575] width 1321 height 19
drag, startPoint x: 830, startPoint y: 579, endPoint x: 884, endPoint y: 575, distance: 54.0
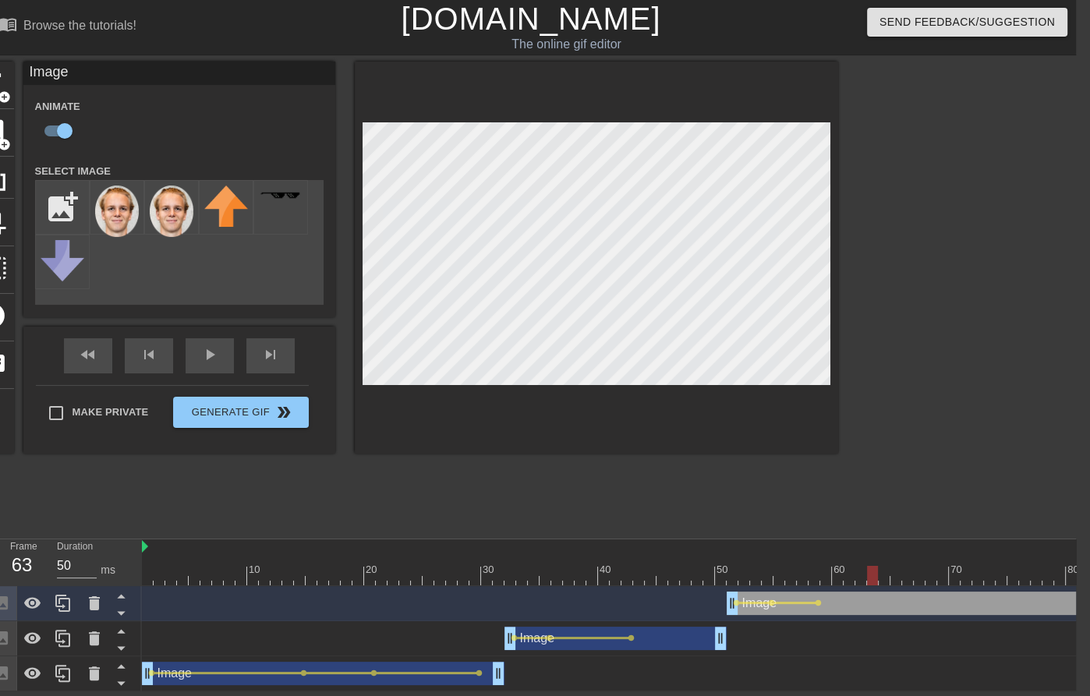
click at [884, 575] on div at bounding box center [802, 575] width 1321 height 19
drag, startPoint x: 908, startPoint y: 572, endPoint x: 977, endPoint y: 565, distance: 69.0
click at [976, 566] on div at bounding box center [802, 575] width 1321 height 19
click at [727, 575] on div at bounding box center [802, 575] width 1321 height 19
click at [736, 603] on span "lens" at bounding box center [736, 603] width 7 height 7
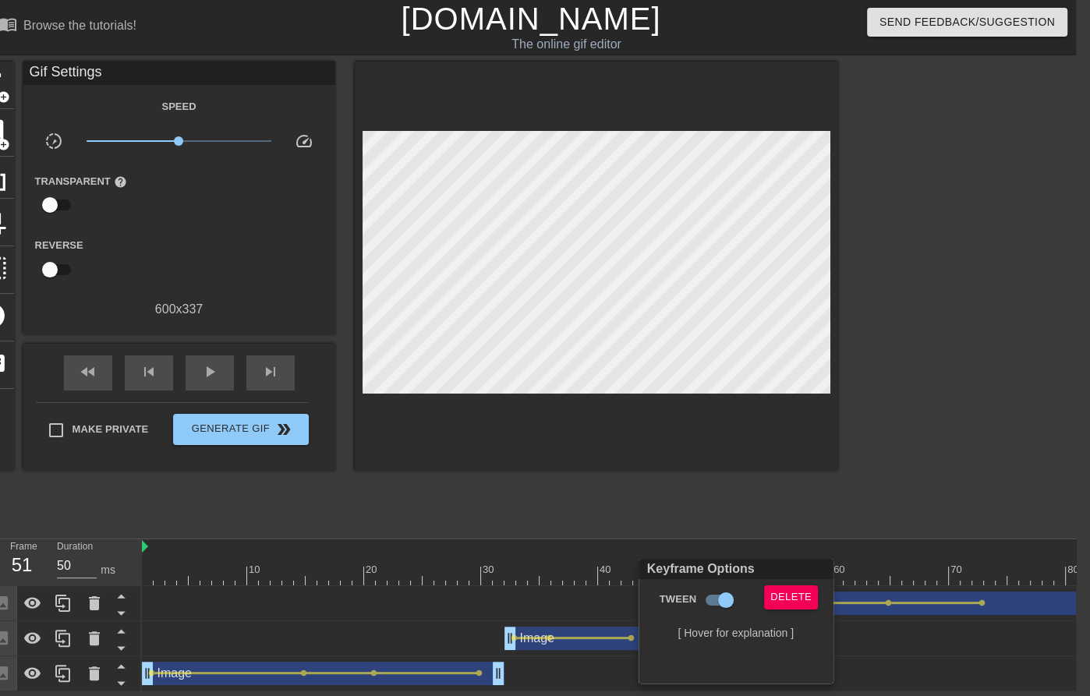
click at [725, 517] on div at bounding box center [545, 348] width 1090 height 696
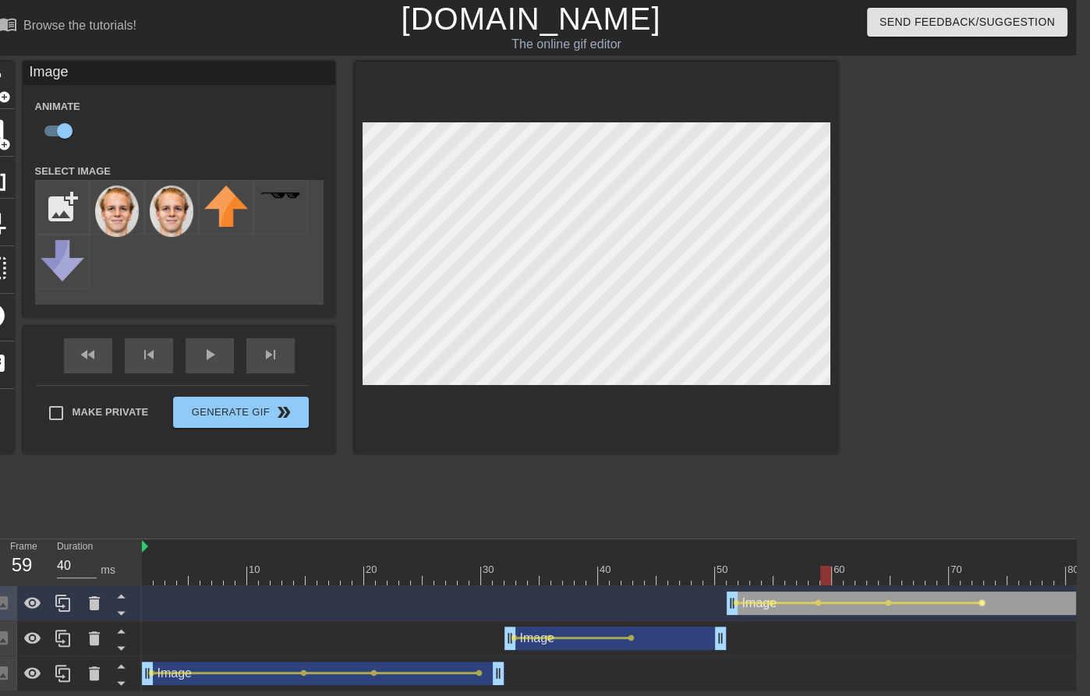
click at [983, 603] on span "lens" at bounding box center [981, 603] width 7 height 7
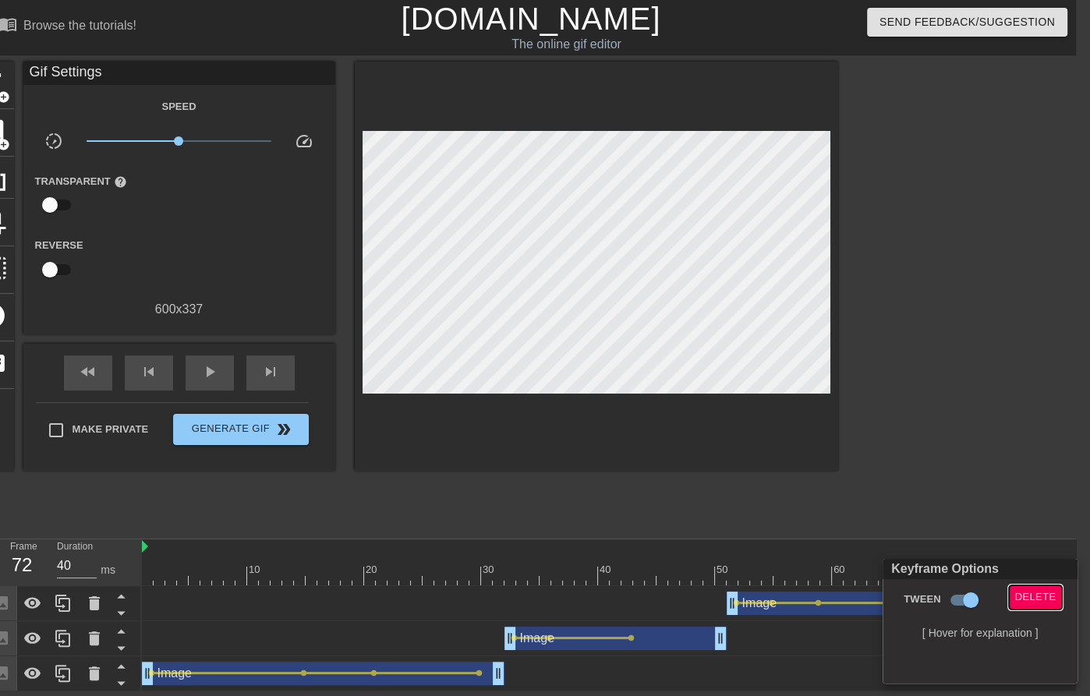
click at [1022, 599] on span "Delete" at bounding box center [1035, 598] width 41 height 18
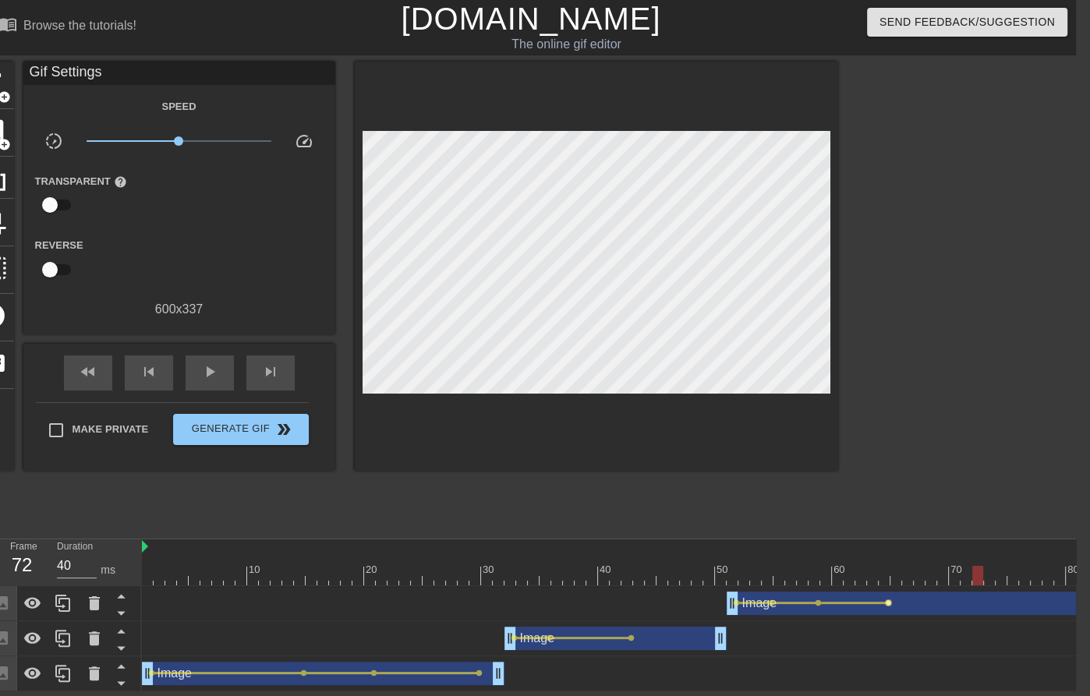
click at [890, 600] on span "lens" at bounding box center [888, 603] width 7 height 7
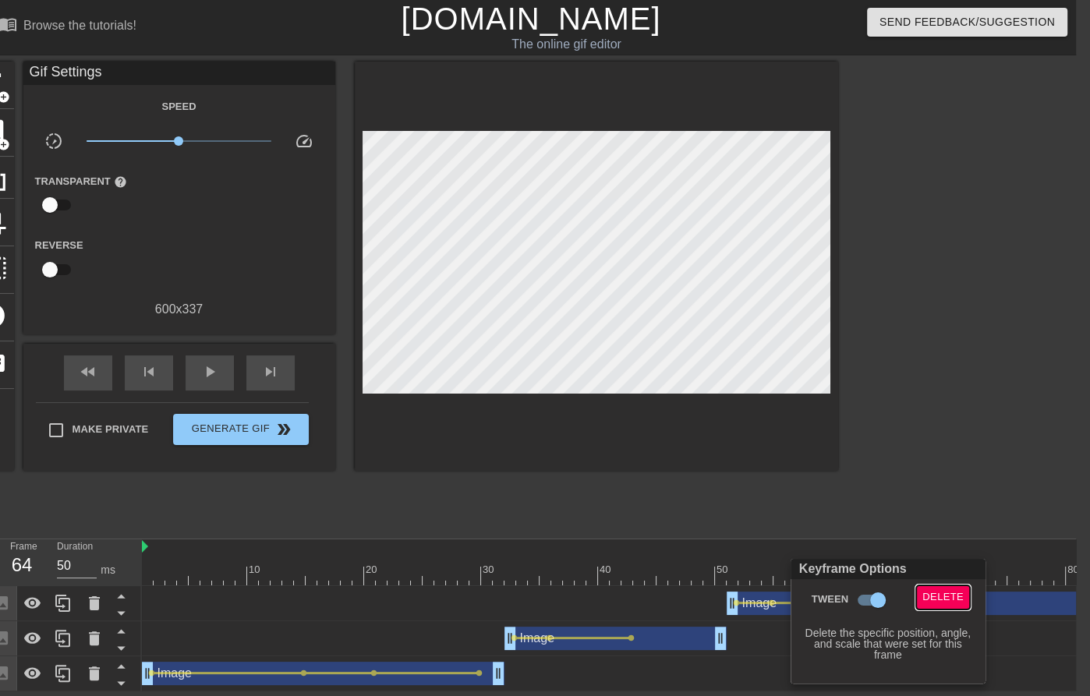
click at [932, 593] on span "Delete" at bounding box center [942, 598] width 41 height 18
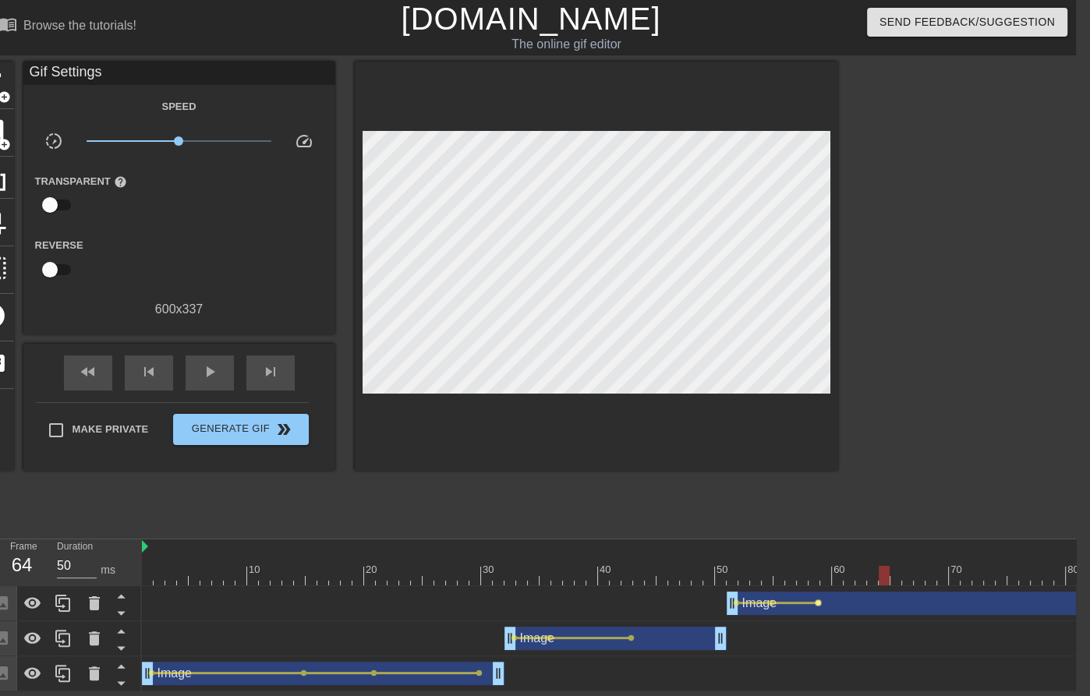
click at [818, 602] on span "lens" at bounding box center [818, 603] width 7 height 7
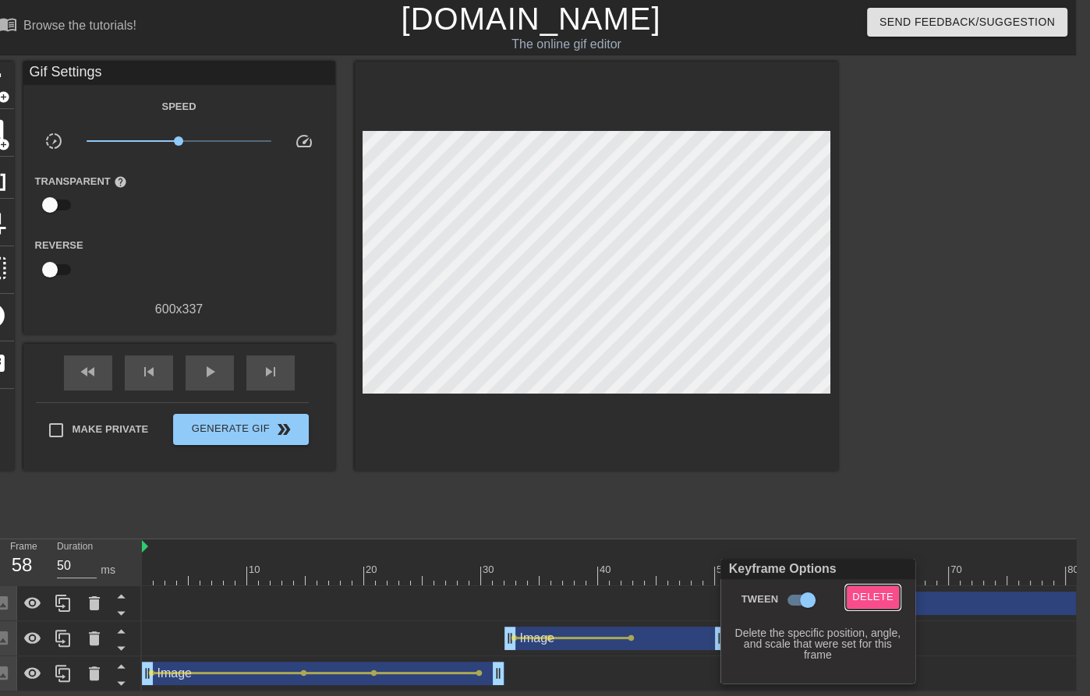
click at [876, 589] on span "Delete" at bounding box center [872, 598] width 41 height 18
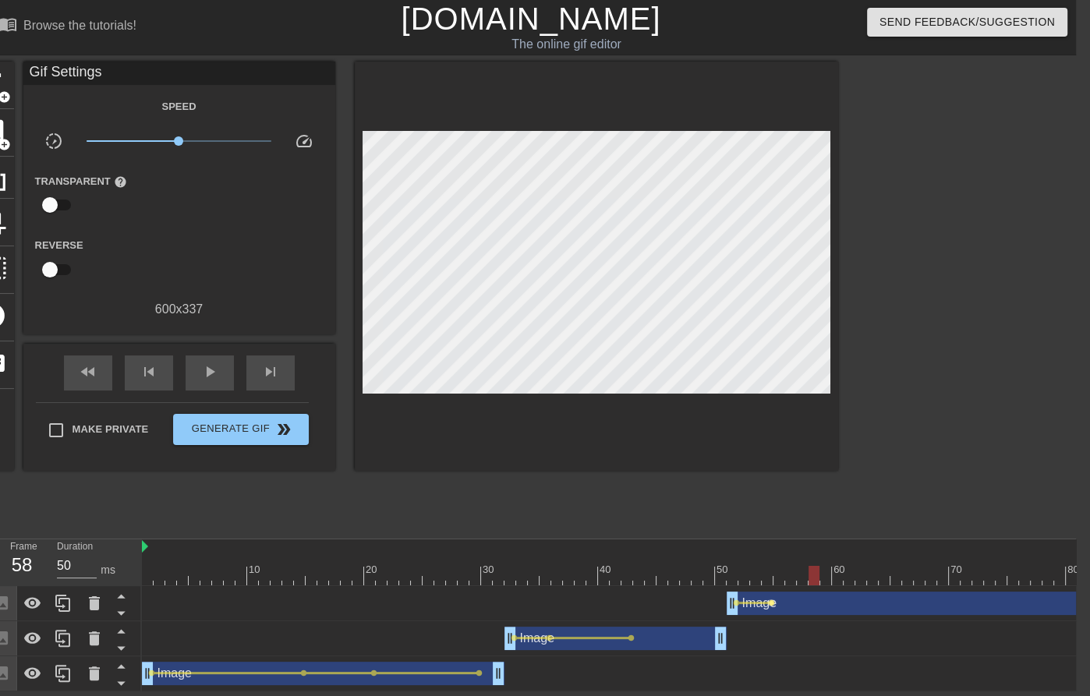
click at [768, 600] on span "lens" at bounding box center [771, 603] width 7 height 7
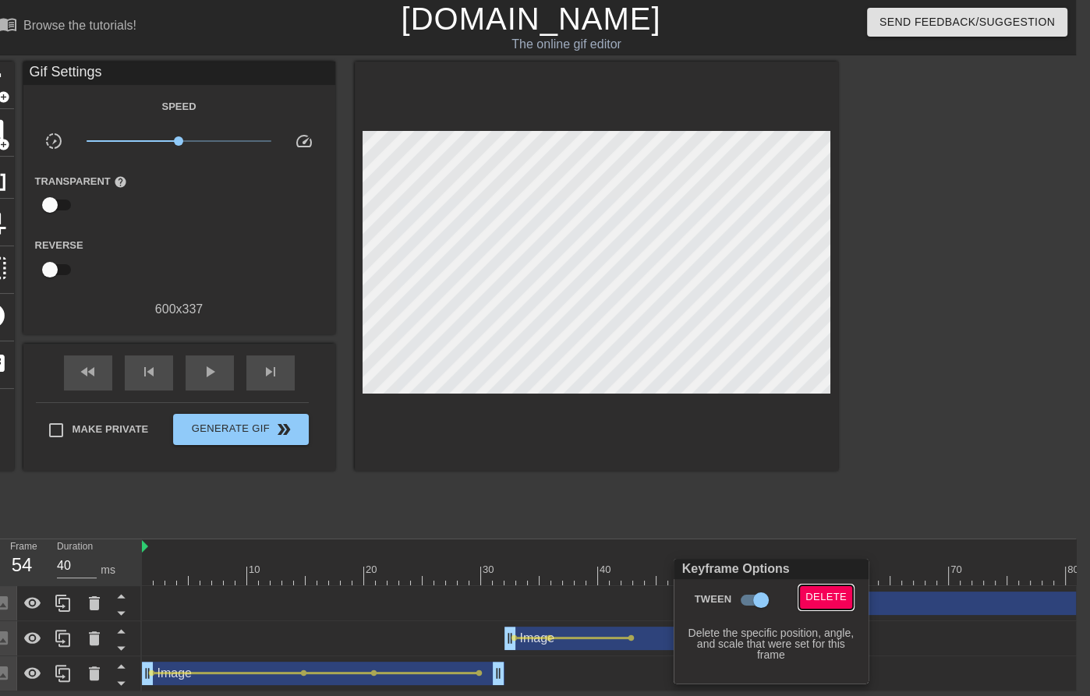
click at [815, 599] on span "Delete" at bounding box center [825, 598] width 41 height 18
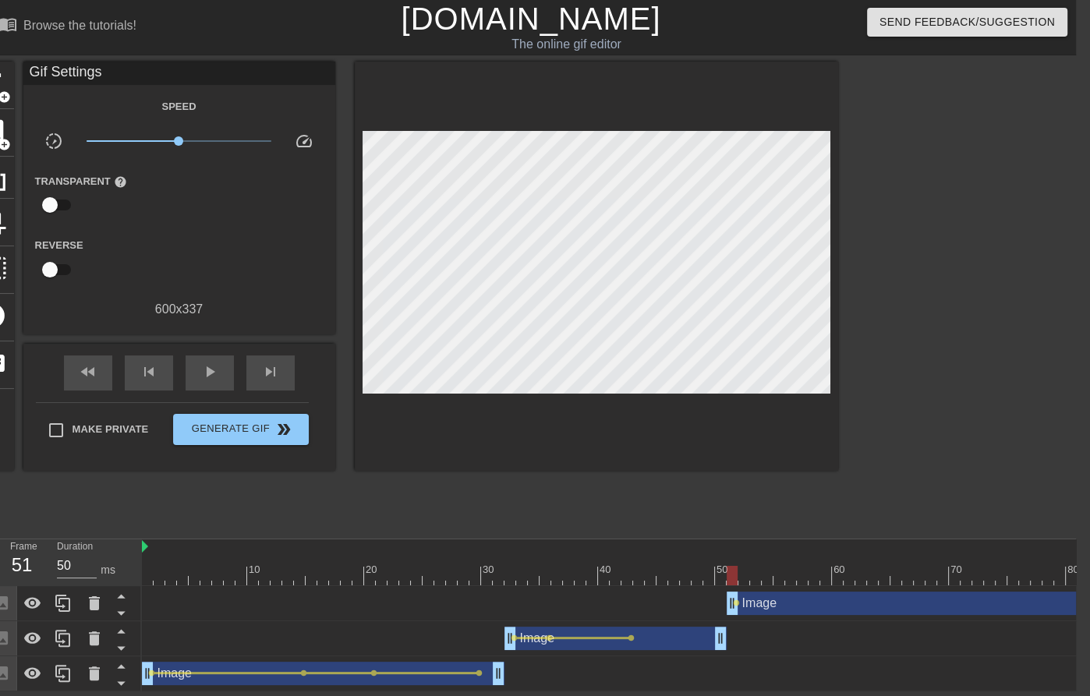
click at [728, 582] on div at bounding box center [802, 575] width 1321 height 19
click at [729, 571] on div at bounding box center [802, 575] width 1321 height 19
click at [734, 603] on span "lens" at bounding box center [736, 603] width 7 height 7
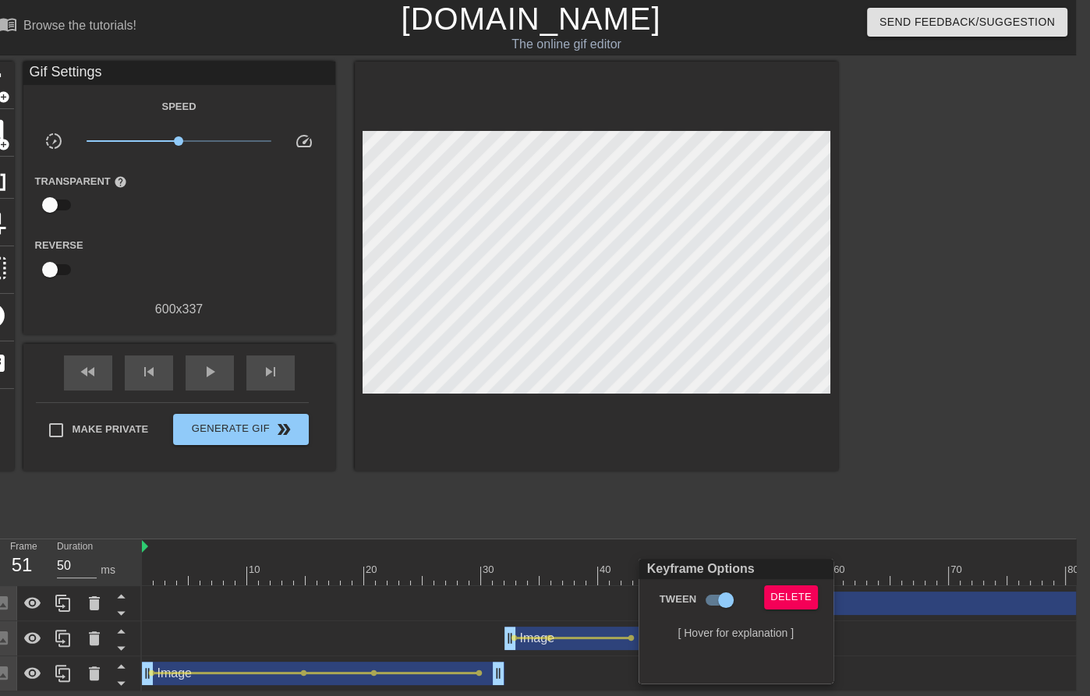
click at [753, 538] on div at bounding box center [545, 348] width 1090 height 696
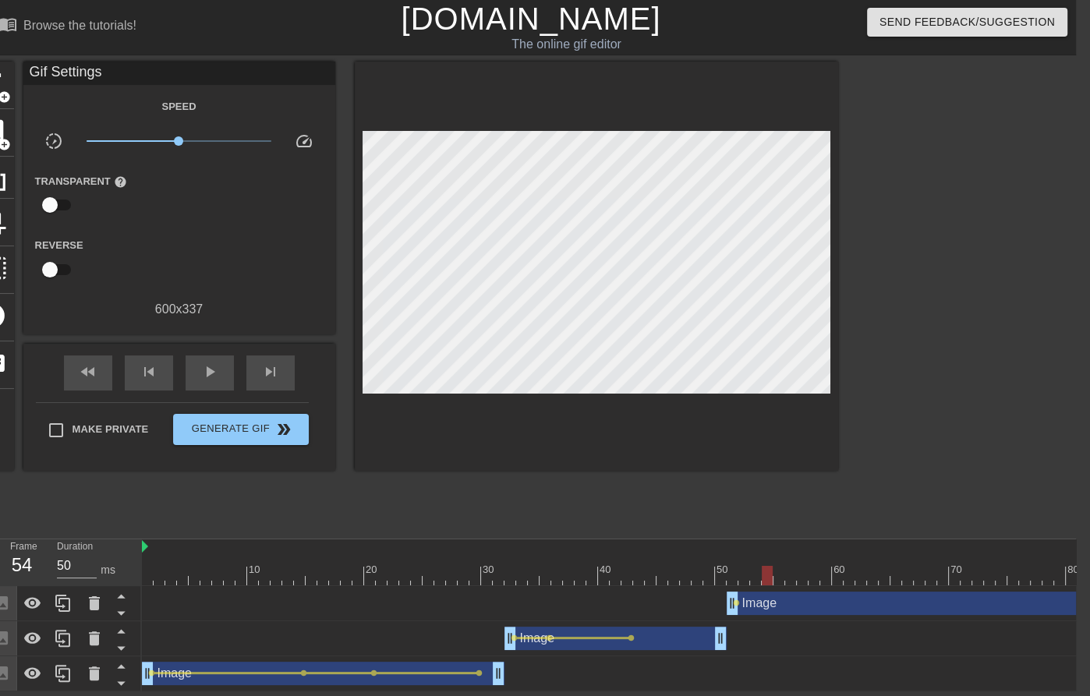
drag, startPoint x: 749, startPoint y: 573, endPoint x: 791, endPoint y: 571, distance: 41.4
click at [791, 575] on div at bounding box center [802, 575] width 1321 height 19
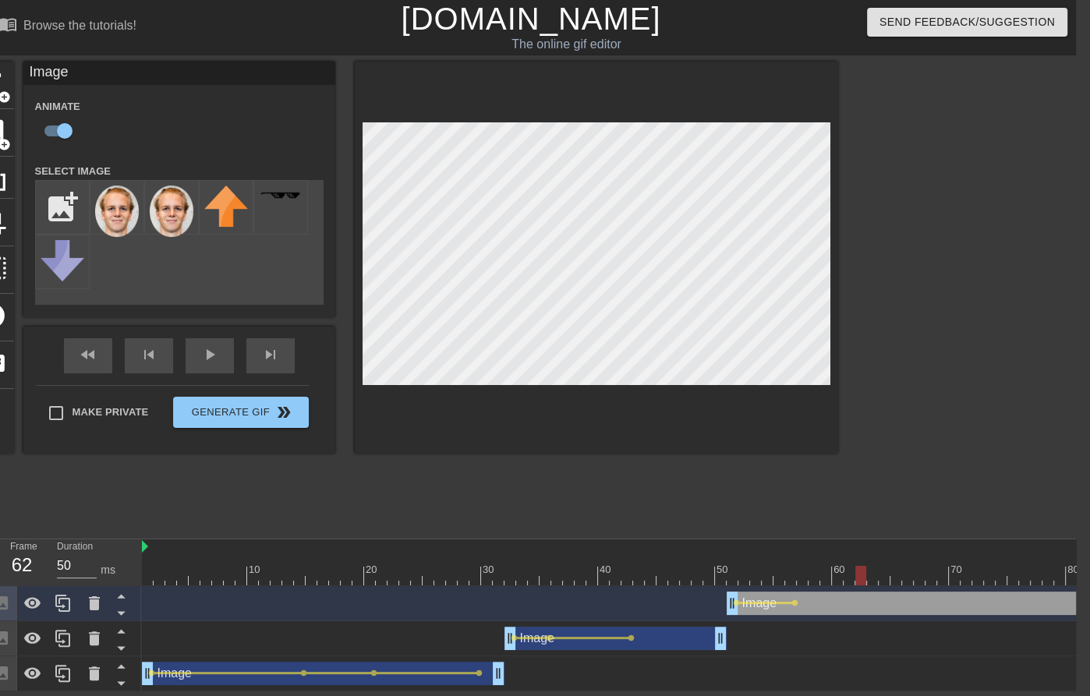
drag, startPoint x: 805, startPoint y: 571, endPoint x: 860, endPoint y: 570, distance: 55.4
click at [860, 570] on div at bounding box center [802, 575] width 1321 height 19
click at [843, 582] on div at bounding box center [802, 575] width 1321 height 19
drag, startPoint x: 852, startPoint y: 576, endPoint x: 894, endPoint y: 562, distance: 44.4
click at [915, 578] on div at bounding box center [802, 575] width 1321 height 19
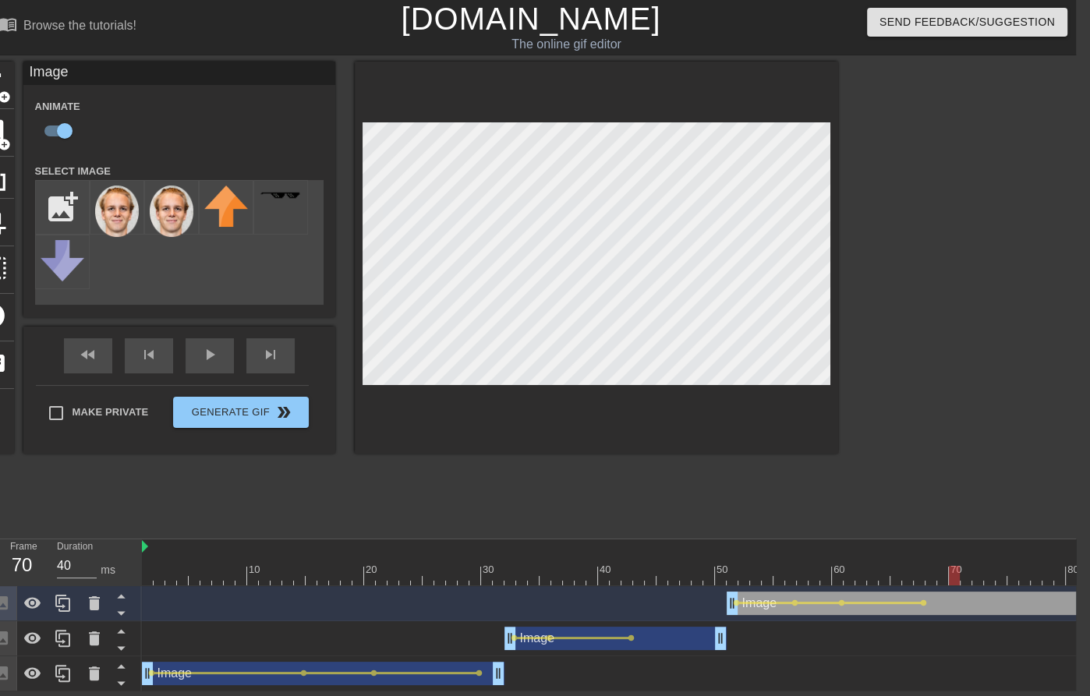
drag, startPoint x: 931, startPoint y: 578, endPoint x: 959, endPoint y: 578, distance: 28.1
click at [959, 578] on div at bounding box center [802, 575] width 1321 height 19
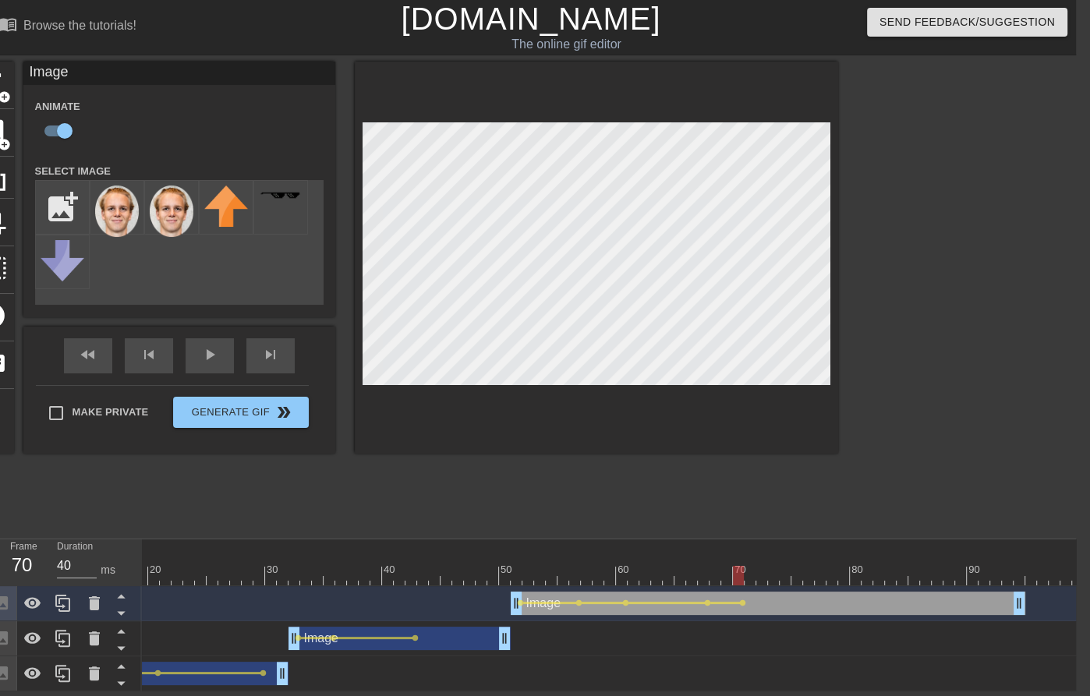
scroll to position [0, 252]
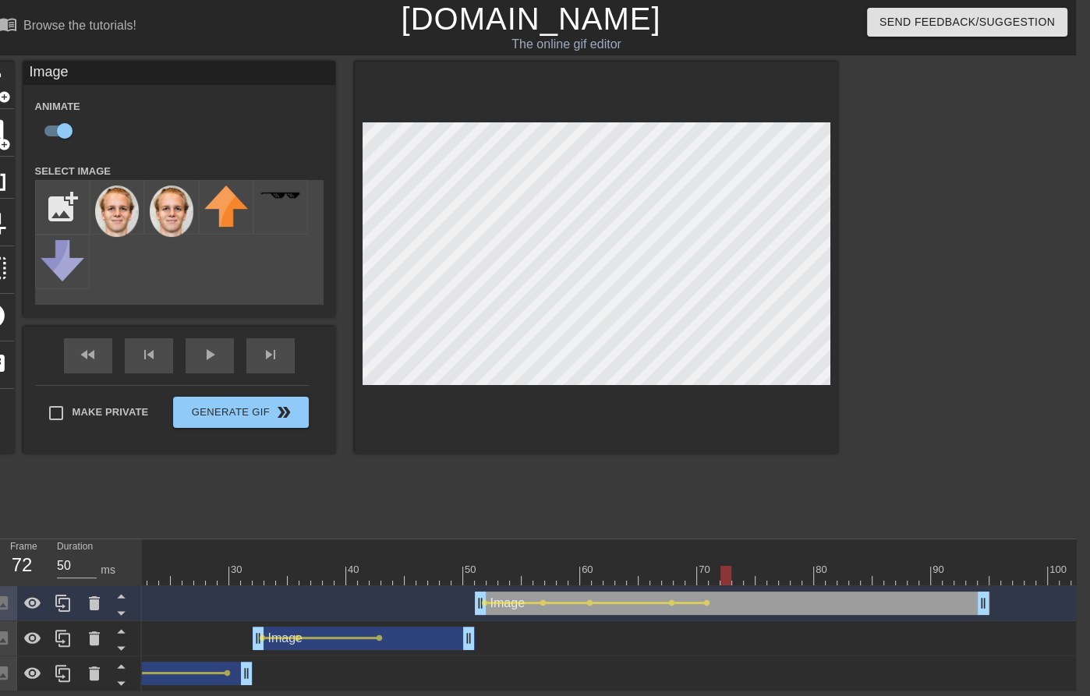
drag, startPoint x: 713, startPoint y: 575, endPoint x: 738, endPoint y: 575, distance: 24.9
click at [737, 575] on div at bounding box center [550, 575] width 1321 height 19
drag, startPoint x: 757, startPoint y: 568, endPoint x: 770, endPoint y: 569, distance: 12.6
click at [770, 569] on div at bounding box center [550, 575] width 1321 height 19
click at [801, 568] on div at bounding box center [550, 575] width 1321 height 19
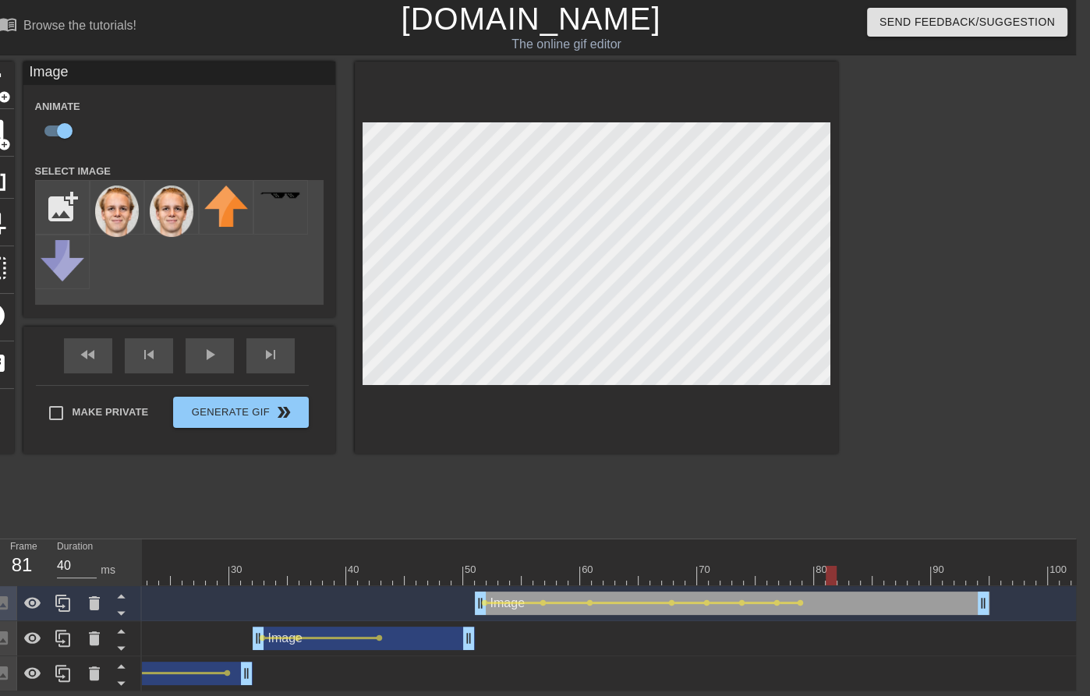
drag, startPoint x: 819, startPoint y: 581, endPoint x: 834, endPoint y: 580, distance: 14.8
click at [834, 580] on div at bounding box center [550, 575] width 1321 height 19
click at [844, 574] on div at bounding box center [550, 575] width 1321 height 19
drag, startPoint x: 859, startPoint y: 575, endPoint x: 867, endPoint y: 575, distance: 7.8
click at [861, 575] on div at bounding box center [550, 575] width 1321 height 19
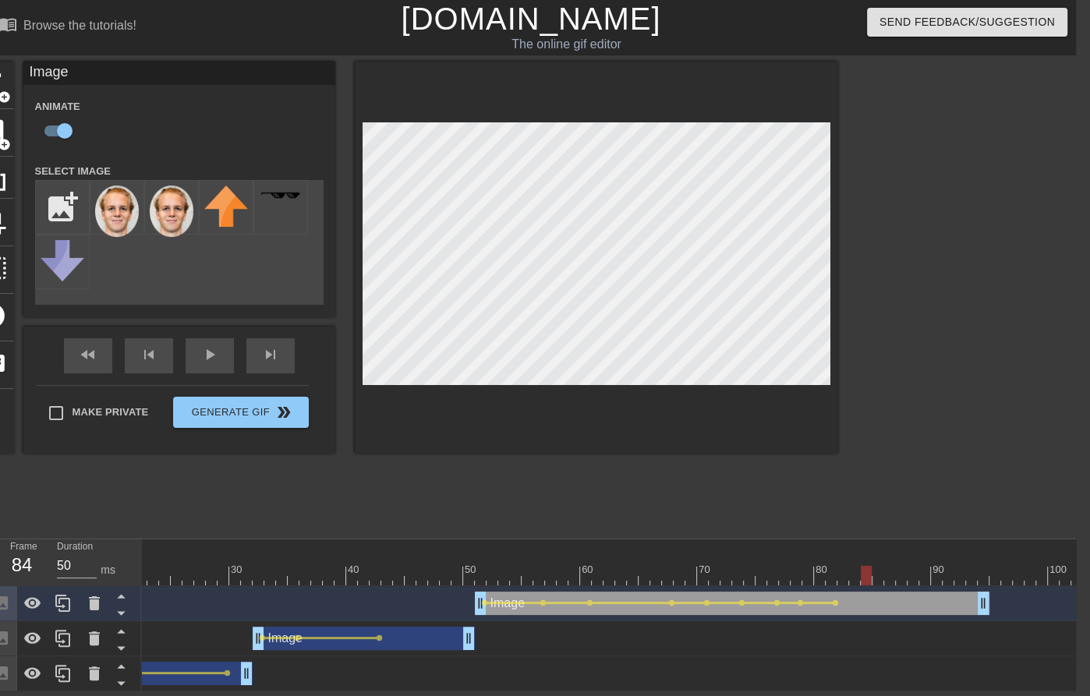
click at [847, 570] on div at bounding box center [550, 575] width 1321 height 19
click at [852, 578] on div at bounding box center [550, 575] width 1321 height 19
click at [864, 579] on div at bounding box center [550, 575] width 1321 height 19
drag, startPoint x: 874, startPoint y: 571, endPoint x: 887, endPoint y: 571, distance: 13.3
click at [887, 571] on div at bounding box center [550, 575] width 1321 height 19
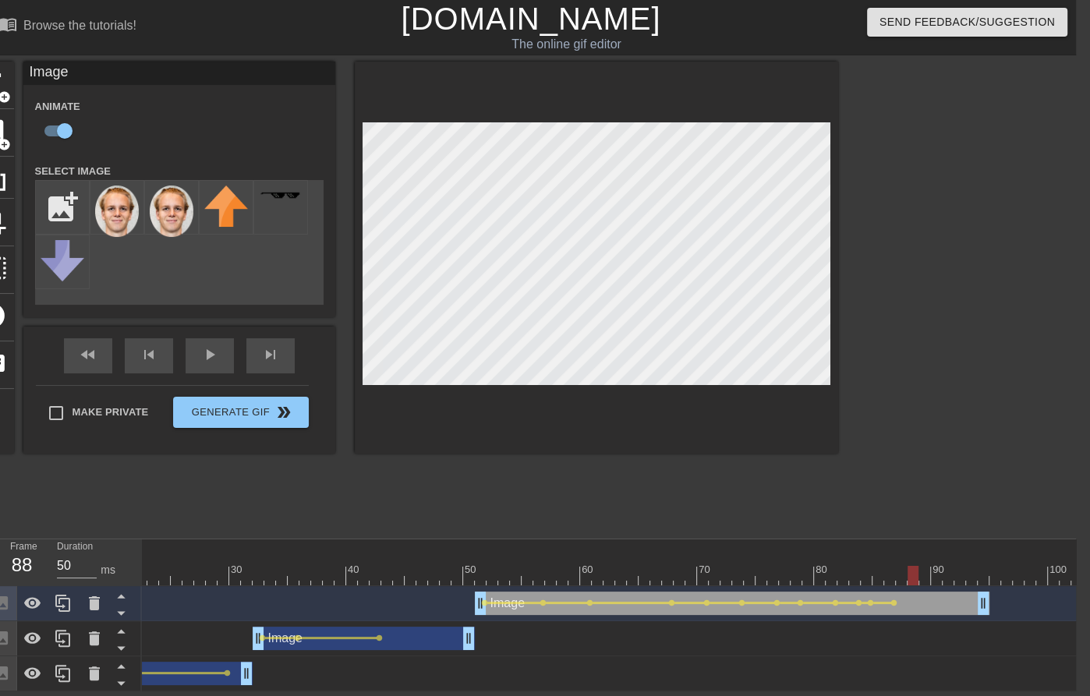
click at [917, 576] on div at bounding box center [550, 575] width 1321 height 19
drag, startPoint x: 924, startPoint y: 578, endPoint x: 932, endPoint y: 578, distance: 8.6
click at [932, 578] on div at bounding box center [550, 575] width 1321 height 19
click at [956, 573] on div at bounding box center [550, 575] width 1321 height 19
click at [968, 582] on div at bounding box center [550, 575] width 1321 height 19
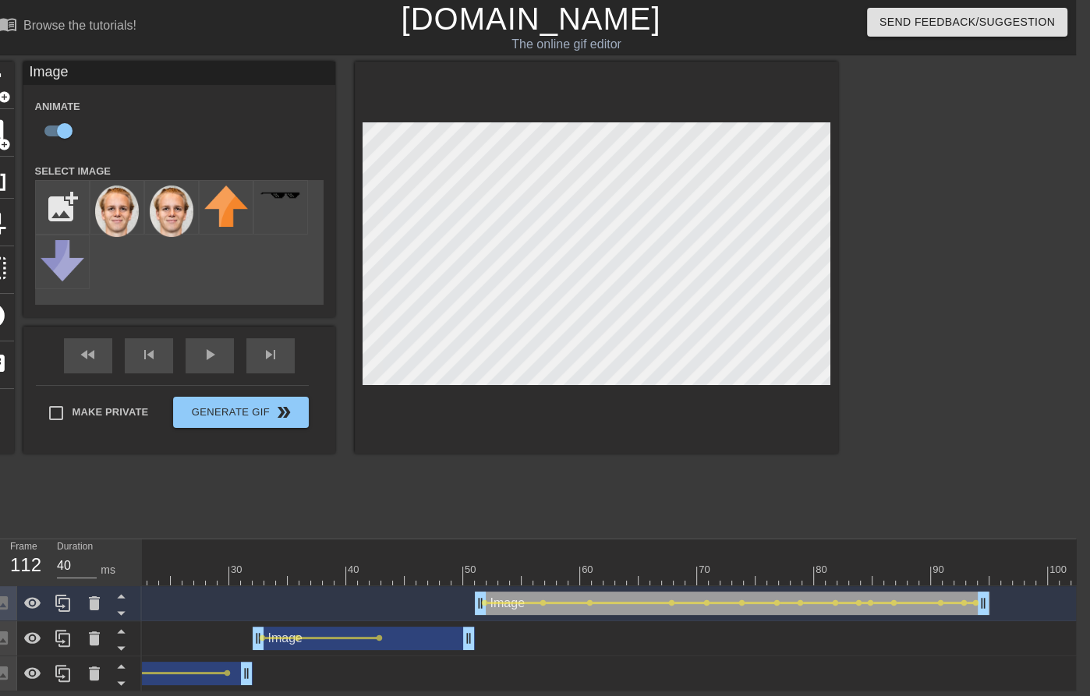
scroll to position [0, 0]
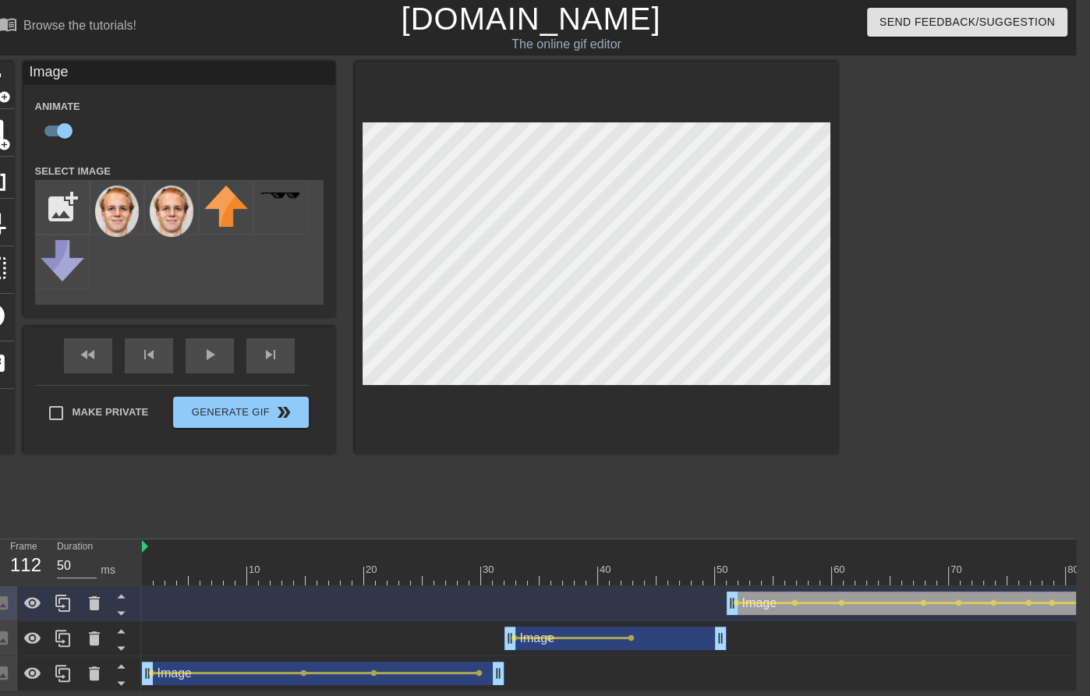
click at [150, 575] on div at bounding box center [802, 575] width 1321 height 19
type input "40"
click at [218, 406] on div "Make Private Generate Gif double_arrow" at bounding box center [172, 416] width 273 height 62
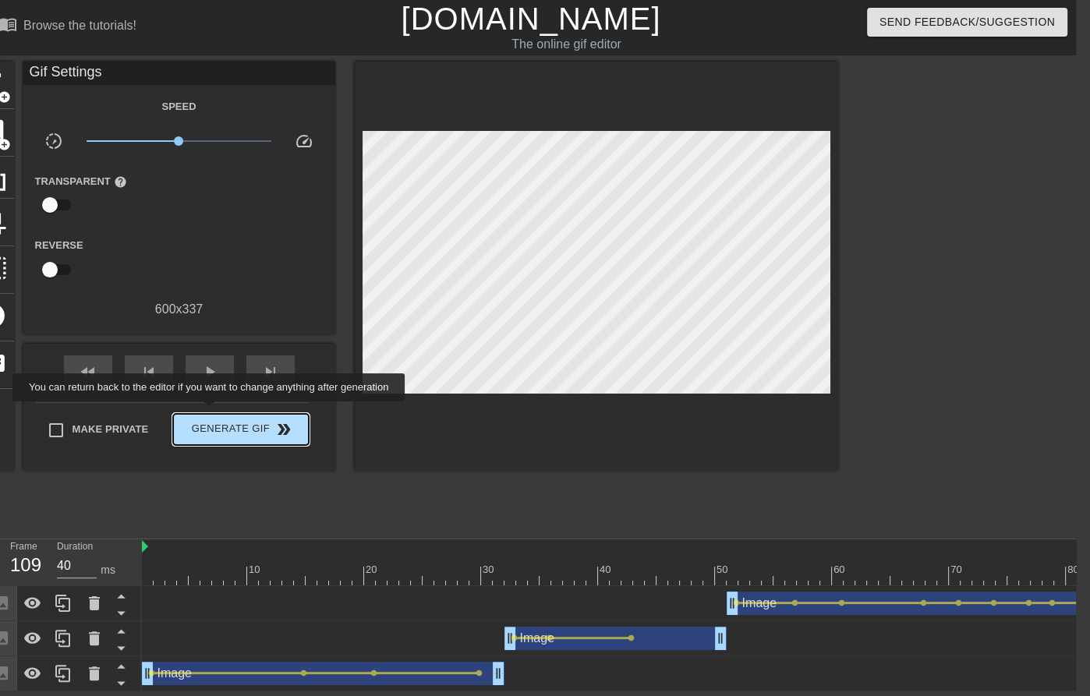
click at [219, 426] on span "Generate Gif double_arrow" at bounding box center [240, 429] width 122 height 19
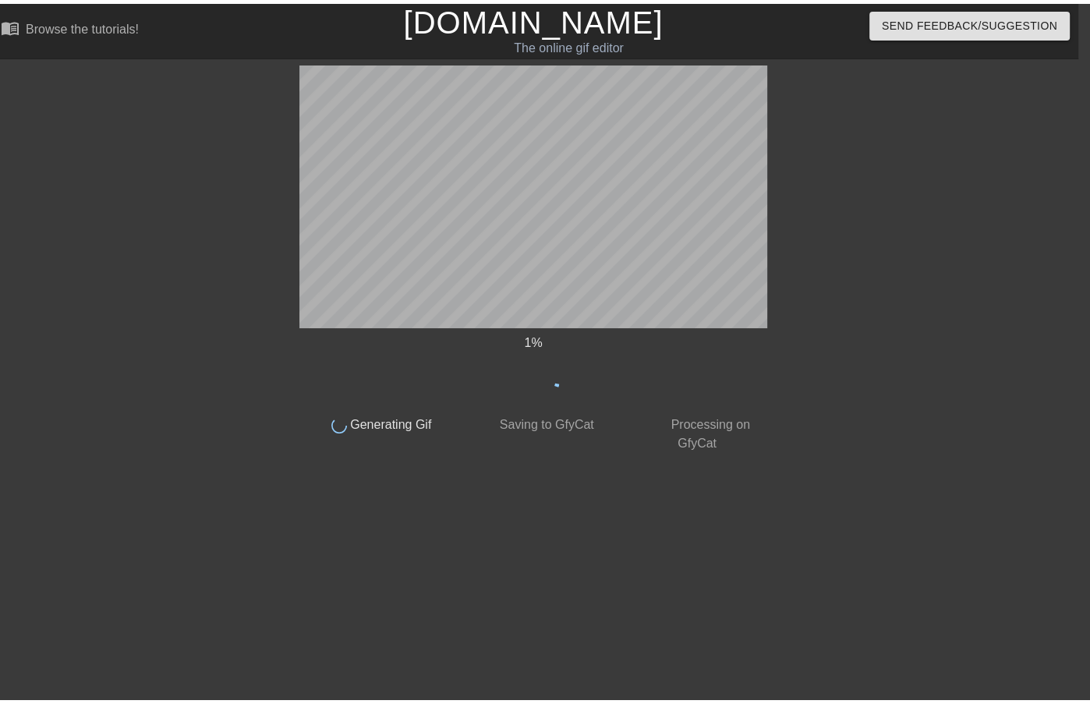
scroll to position [0, 12]
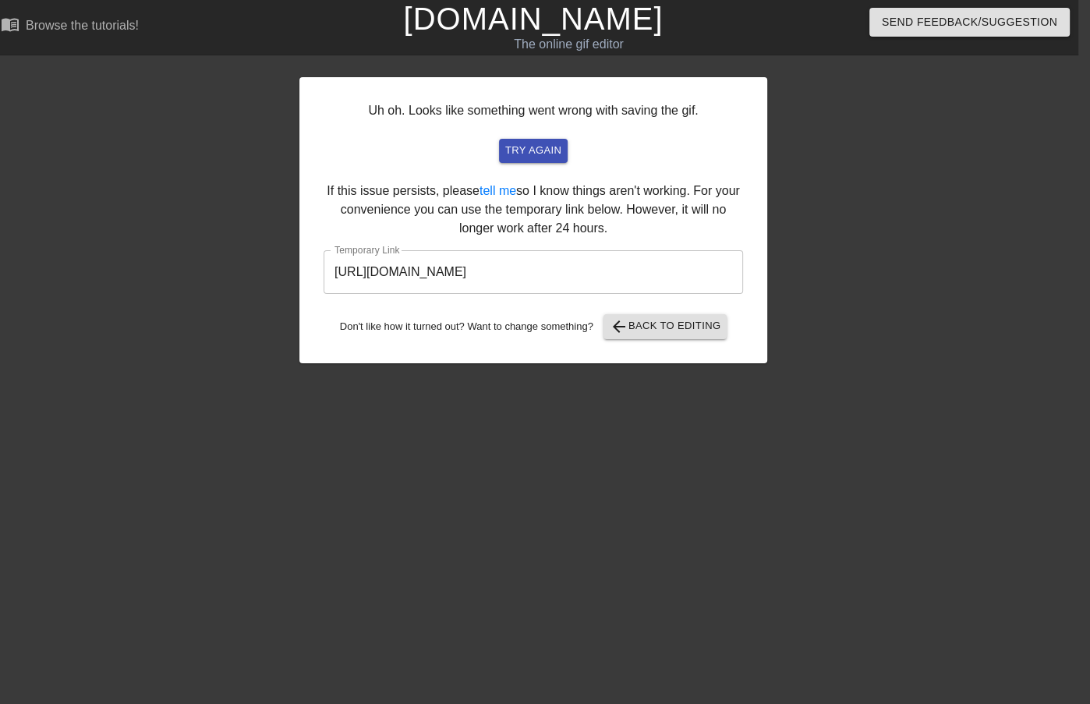
click at [639, 269] on input "[URL][DOMAIN_NAME]" at bounding box center [533, 272] width 419 height 44
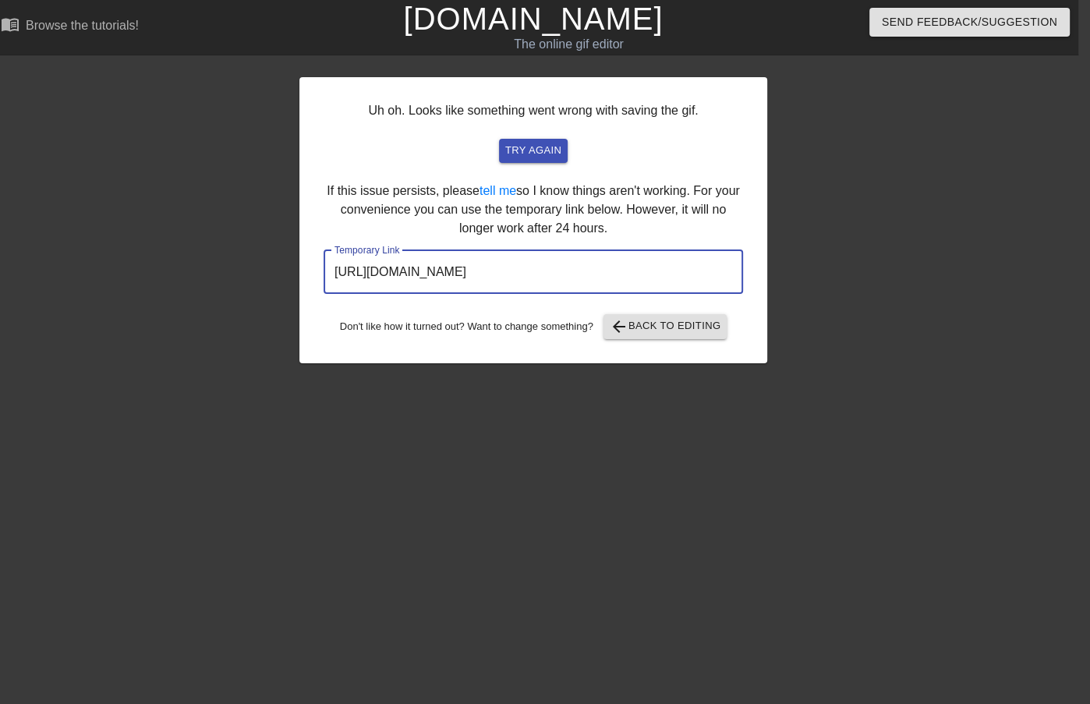
click at [639, 269] on input "[URL][DOMAIN_NAME]" at bounding box center [533, 272] width 419 height 44
